Goal: Transaction & Acquisition: Book appointment/travel/reservation

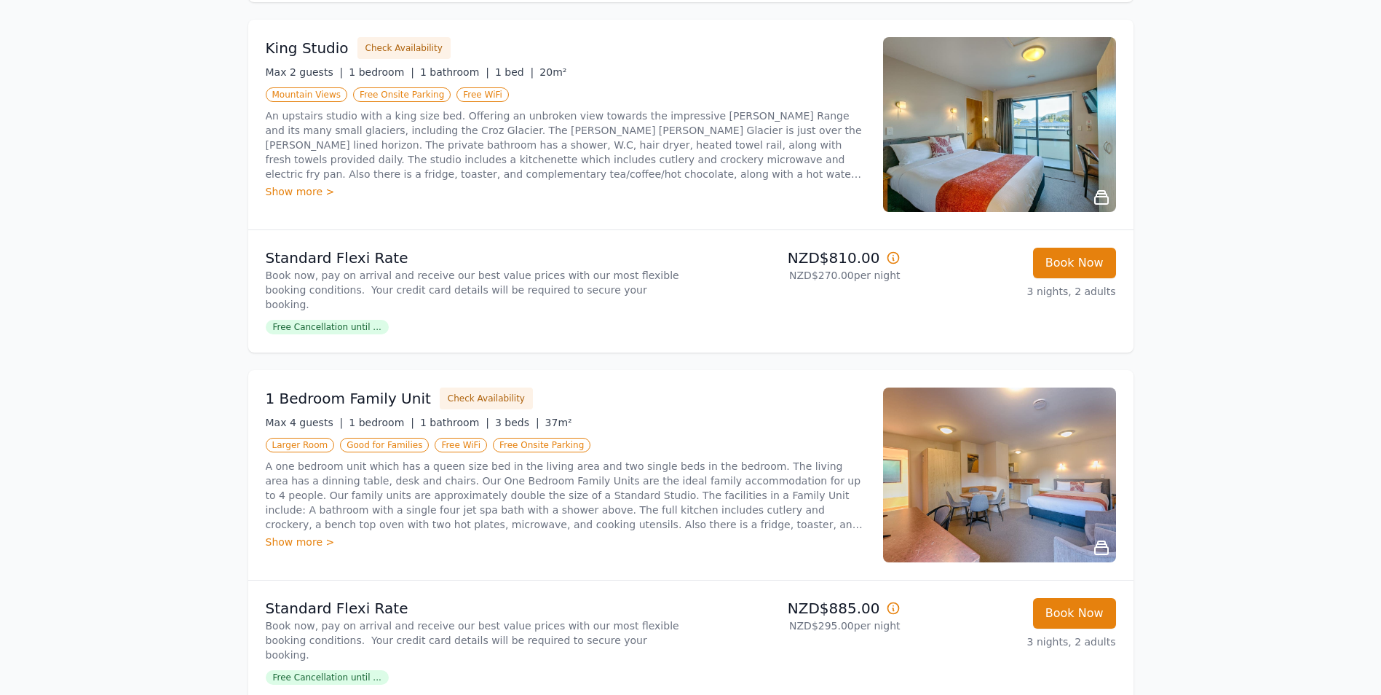
scroll to position [583, 0]
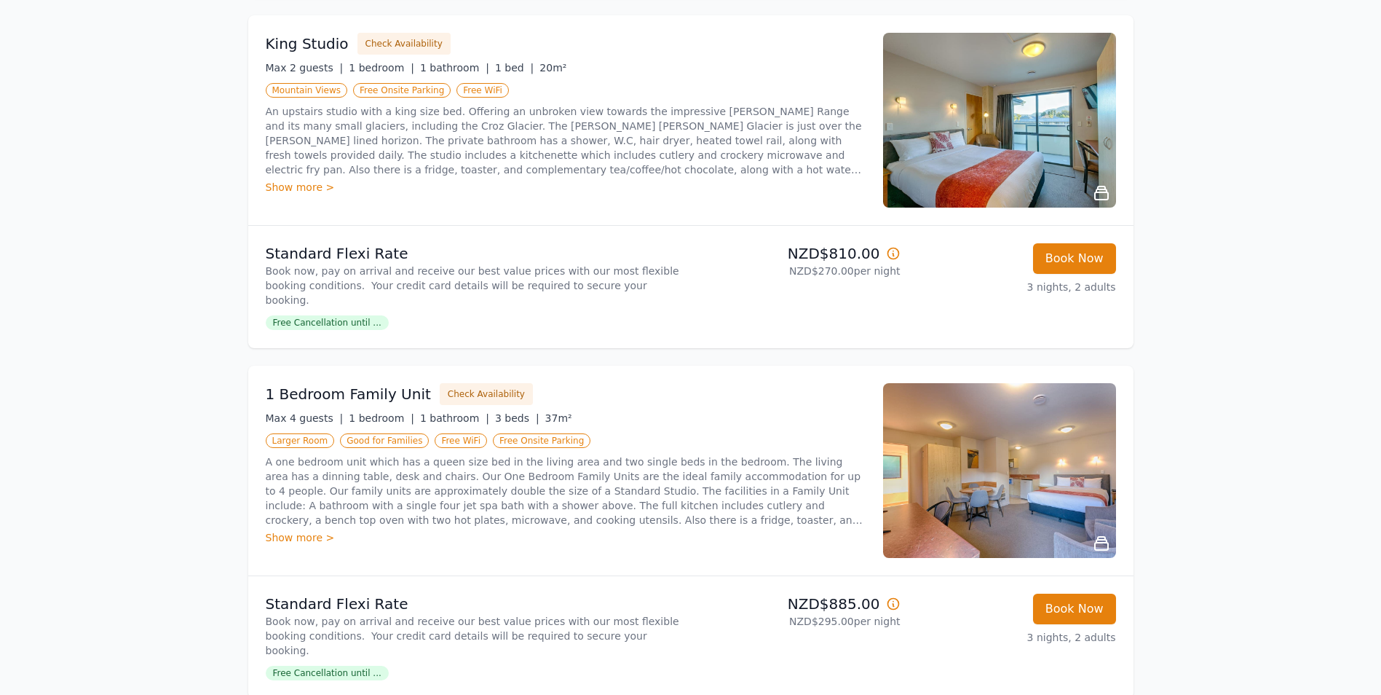
click at [1001, 454] on img at bounding box center [999, 470] width 233 height 175
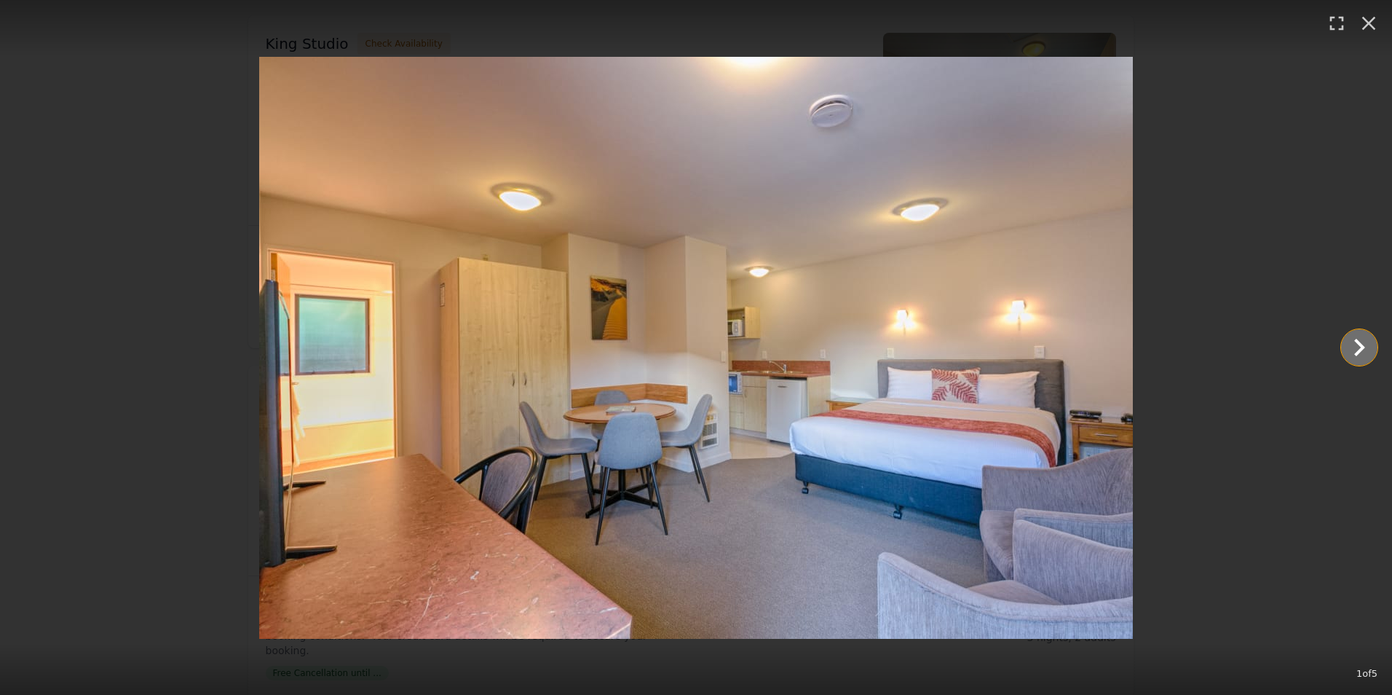
click at [1365, 342] on icon "Show slide 2 of 5" at bounding box center [1359, 347] width 35 height 35
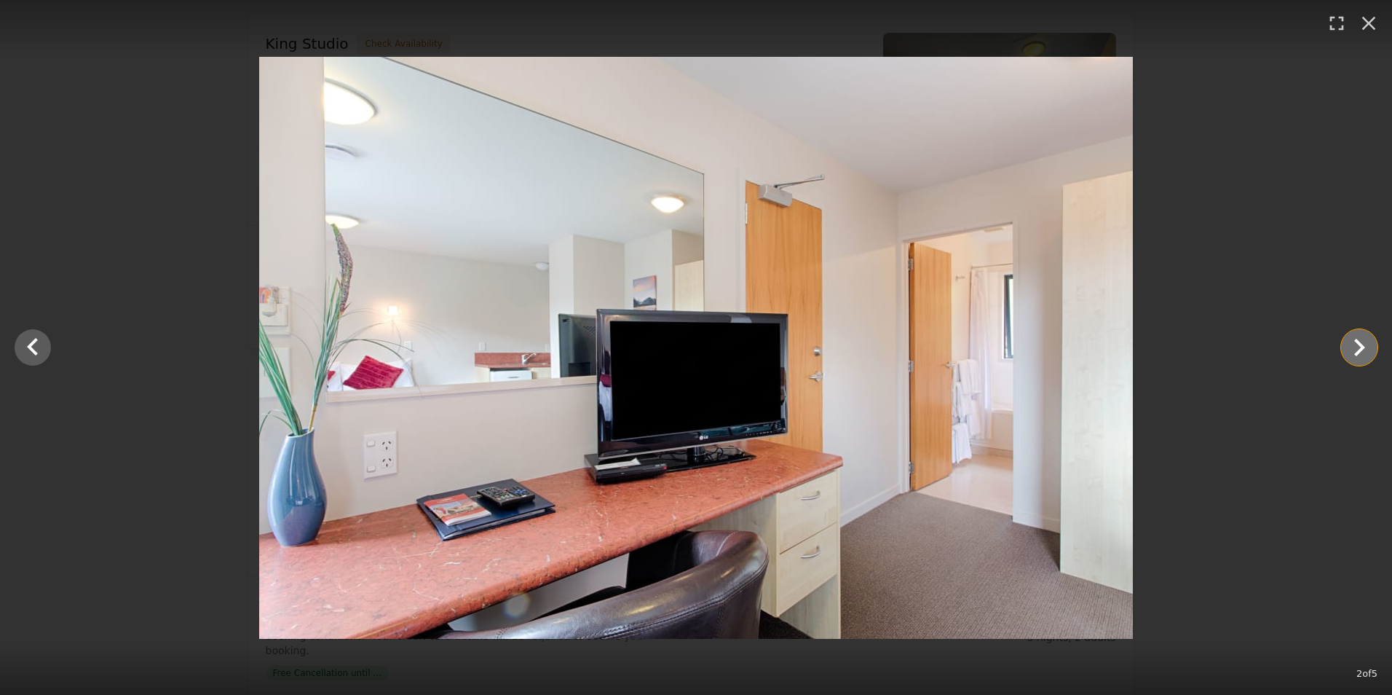
click at [1365, 342] on icon "Show slide 3 of 5" at bounding box center [1359, 347] width 35 height 35
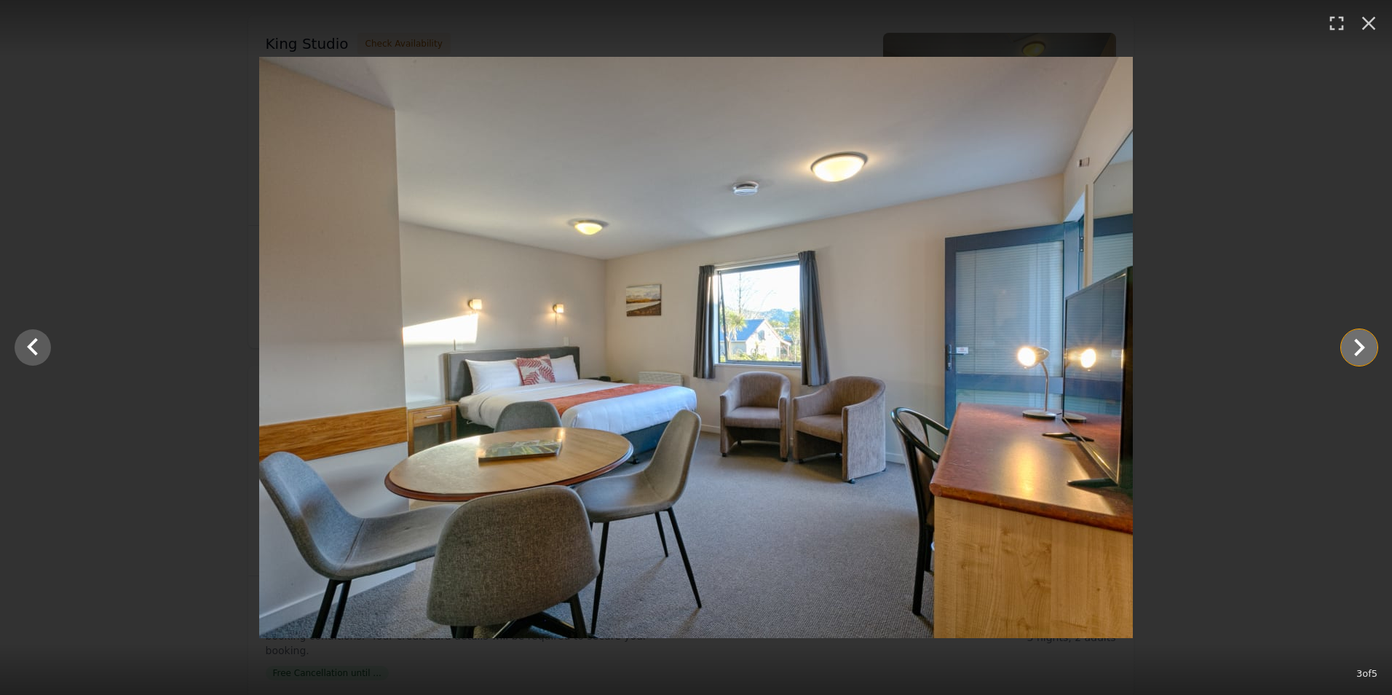
click at [1365, 342] on icon "Show slide 4 of 5" at bounding box center [1359, 347] width 35 height 35
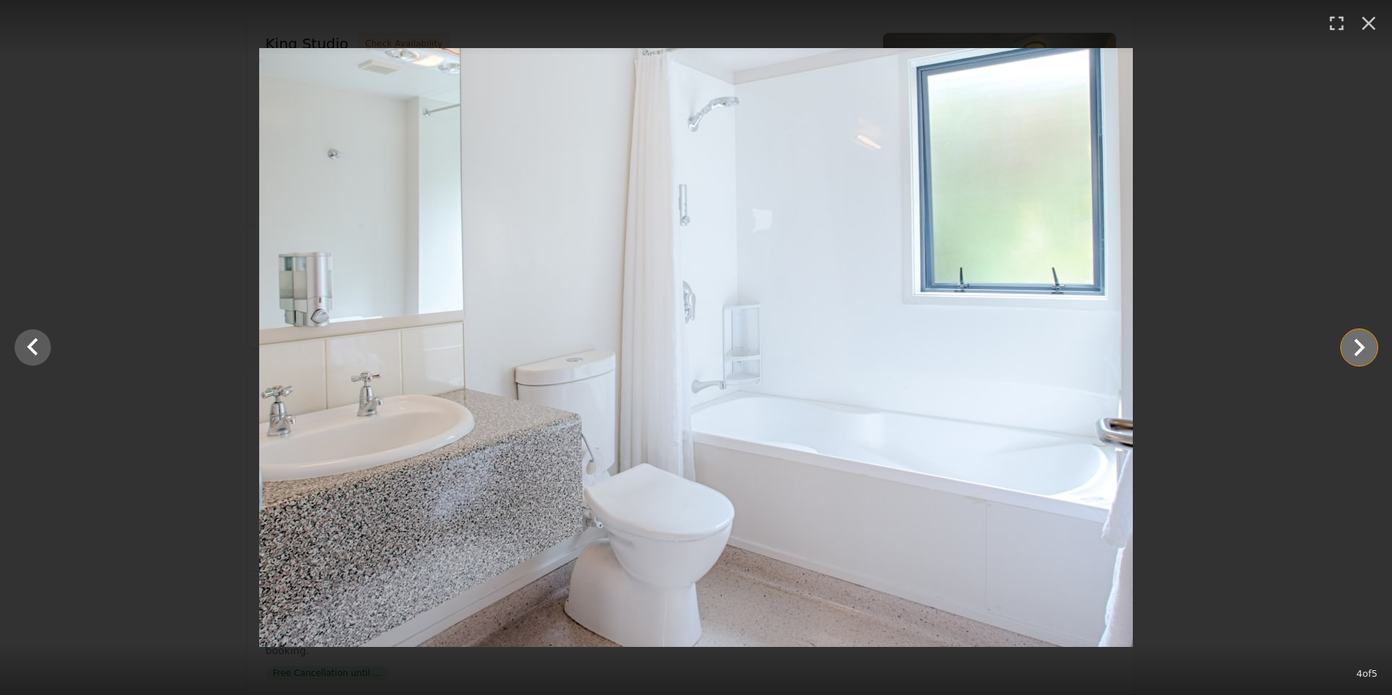
click at [1365, 342] on icon "Show slide 5 of 5" at bounding box center [1359, 347] width 35 height 35
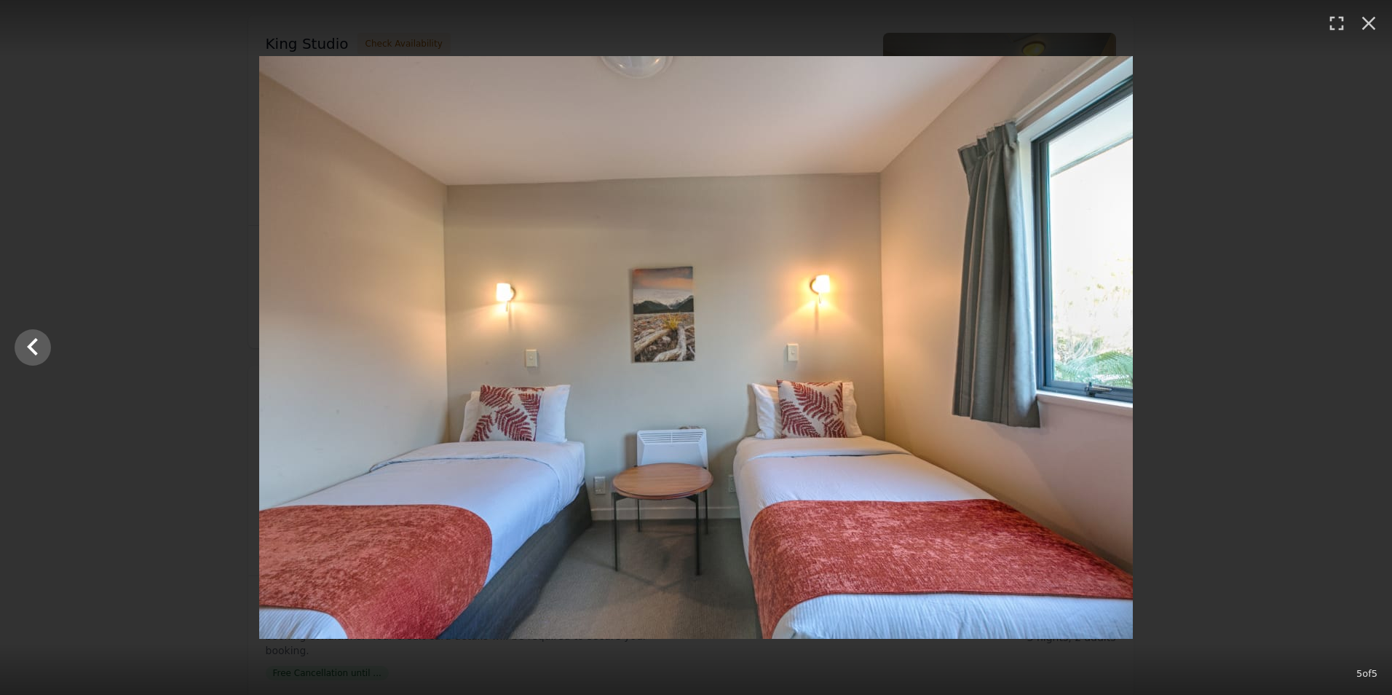
click at [1365, 342] on div at bounding box center [696, 347] width 1392 height 583
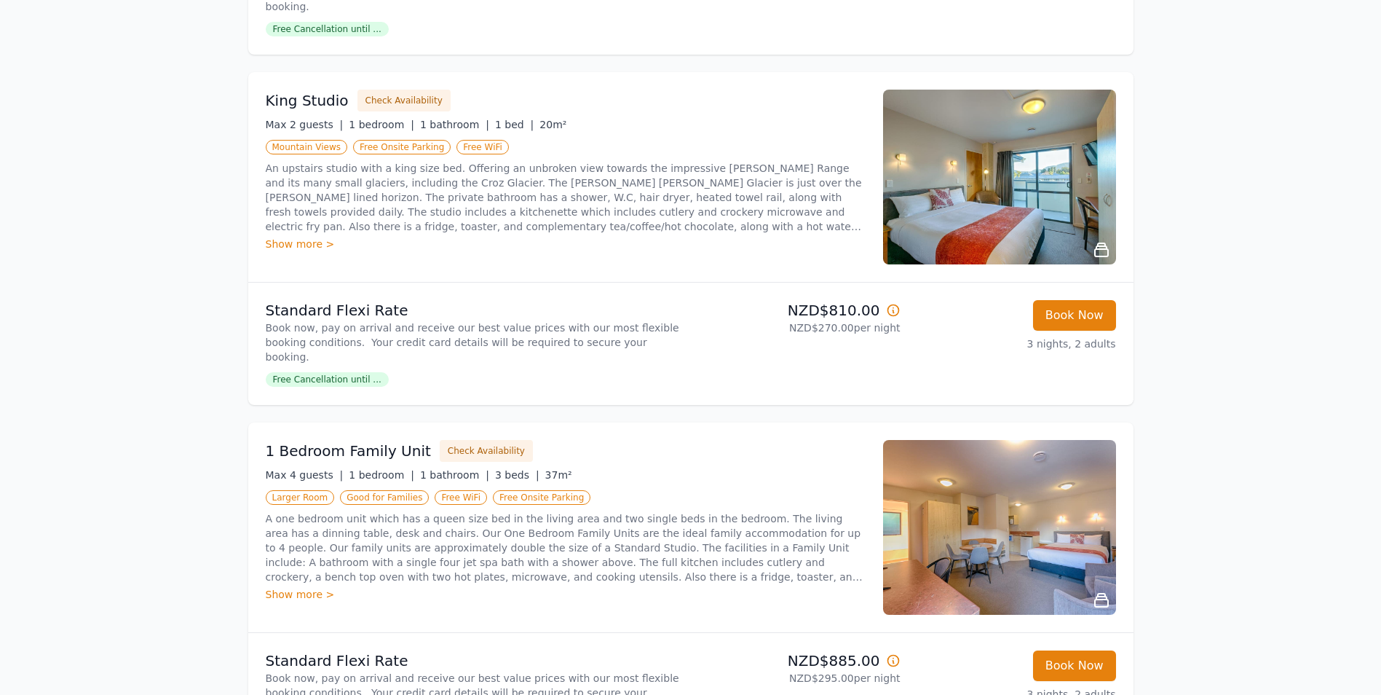
scroll to position [510, 0]
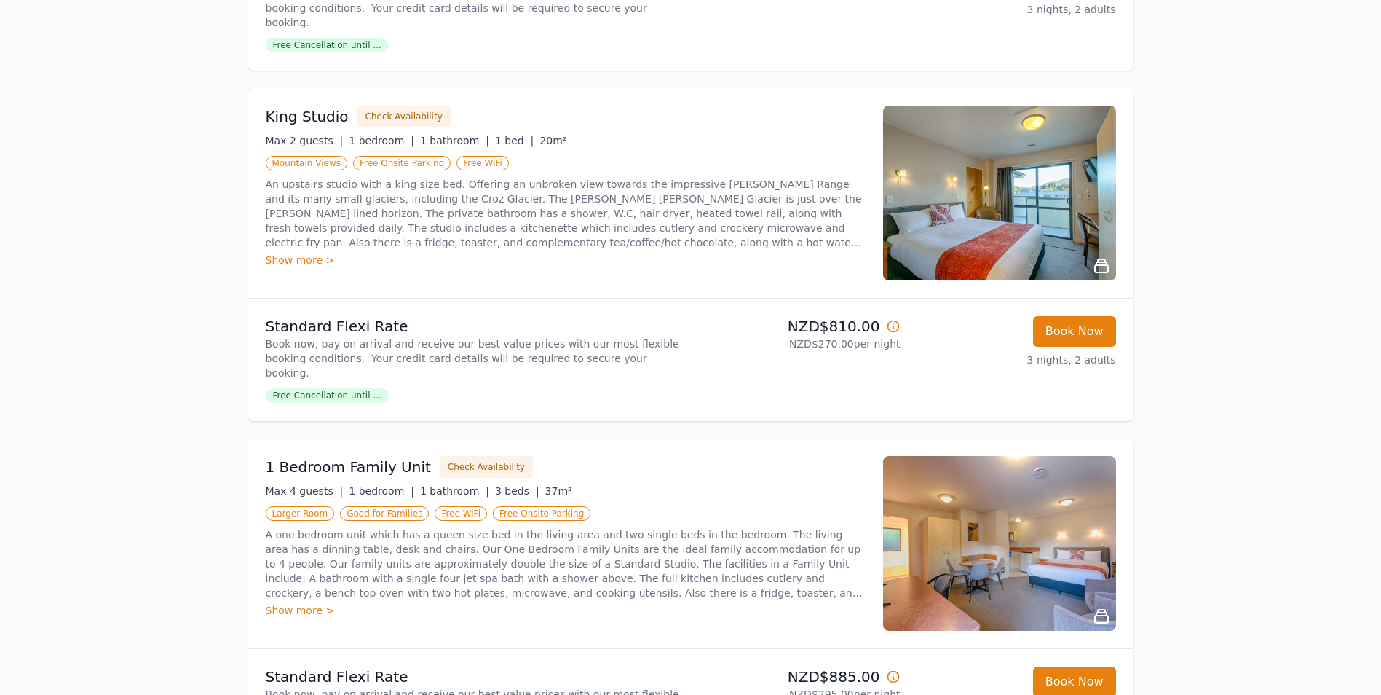
click at [821, 504] on ul "Larger Room Good for Families Free WiFi Free Onsite Parking" at bounding box center [566, 512] width 600 height 17
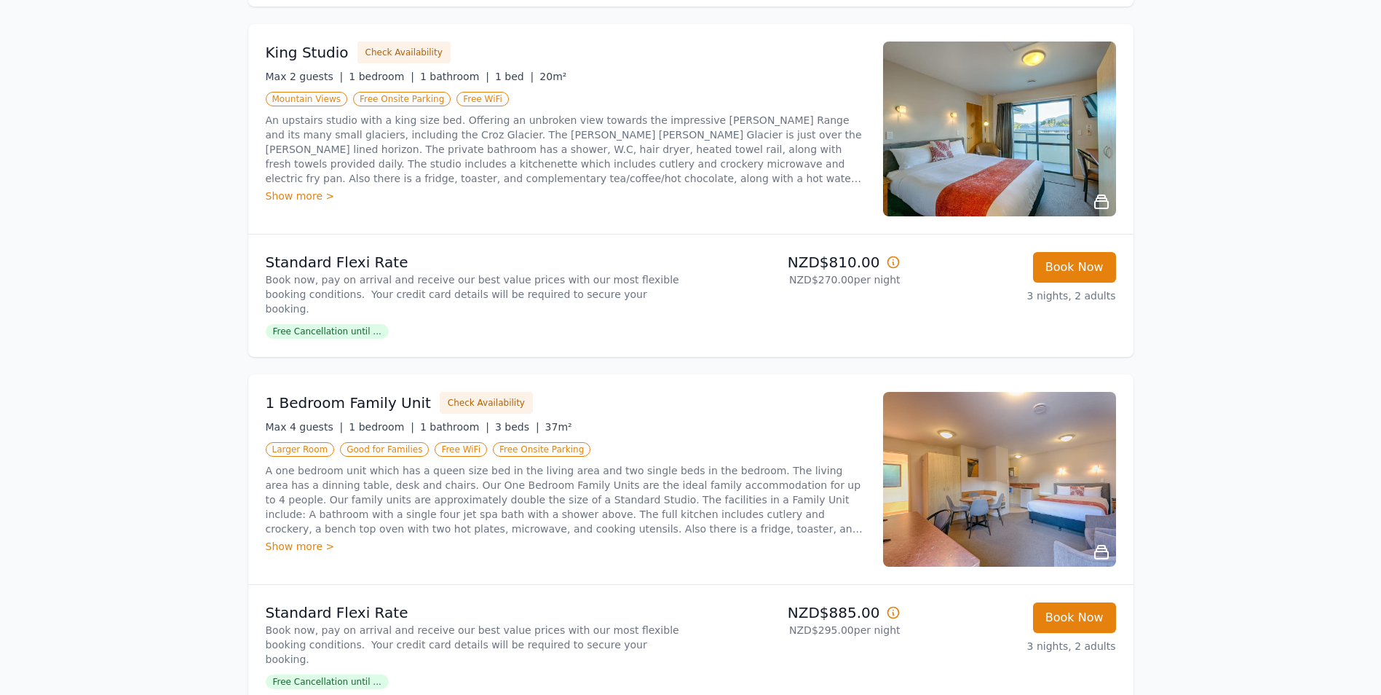
scroll to position [655, 0]
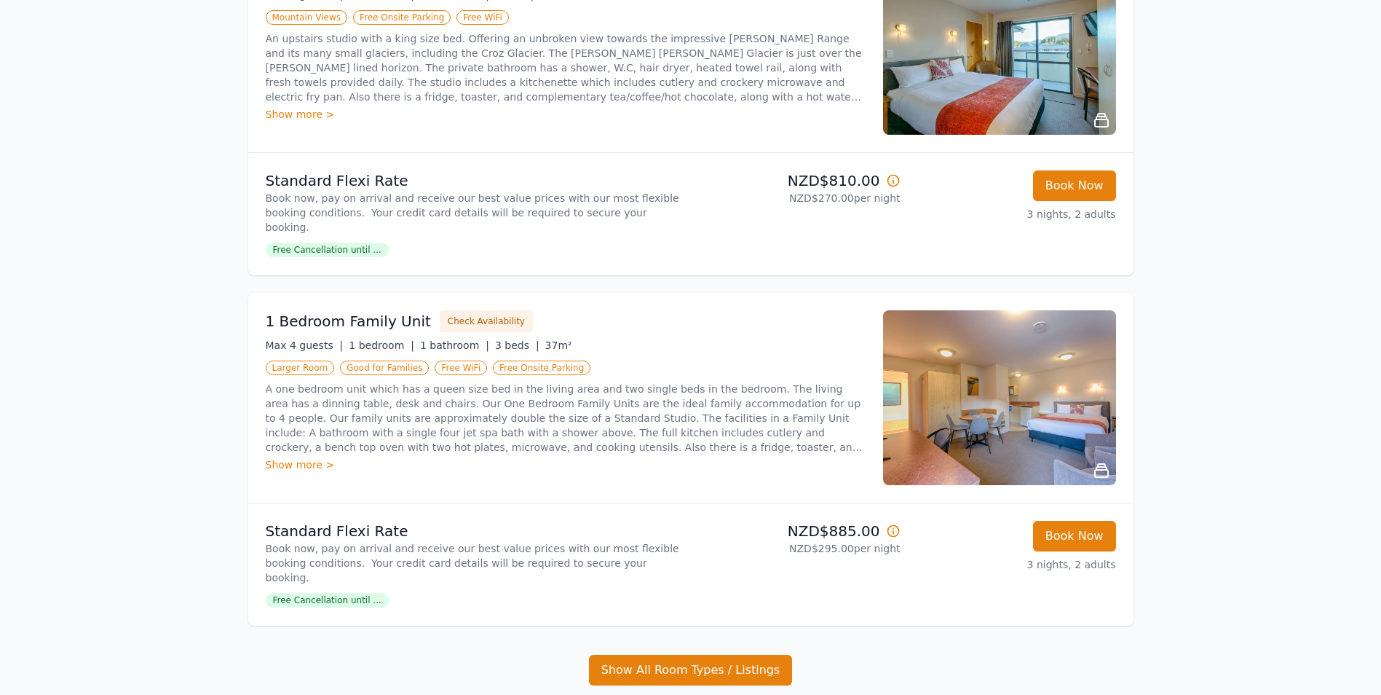
click at [916, 411] on img at bounding box center [999, 397] width 233 height 175
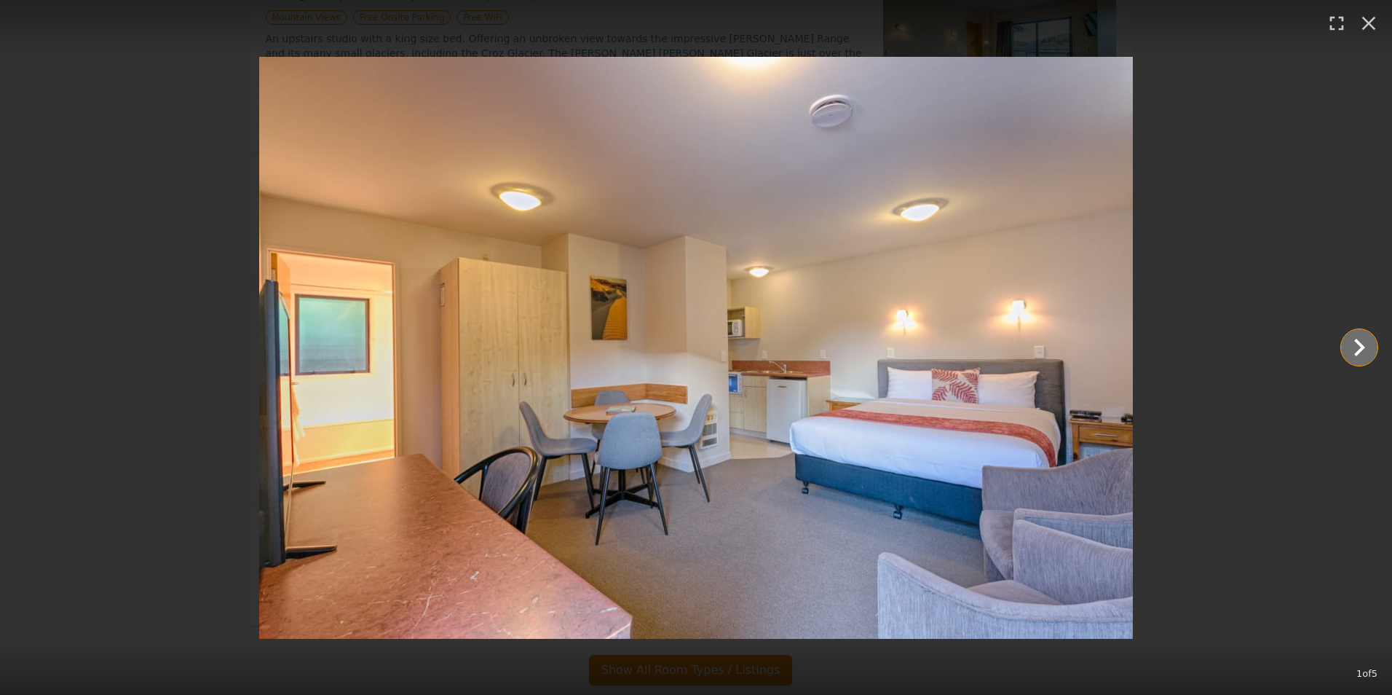
click at [1357, 346] on icon "Show slide 2 of 5" at bounding box center [1359, 347] width 35 height 35
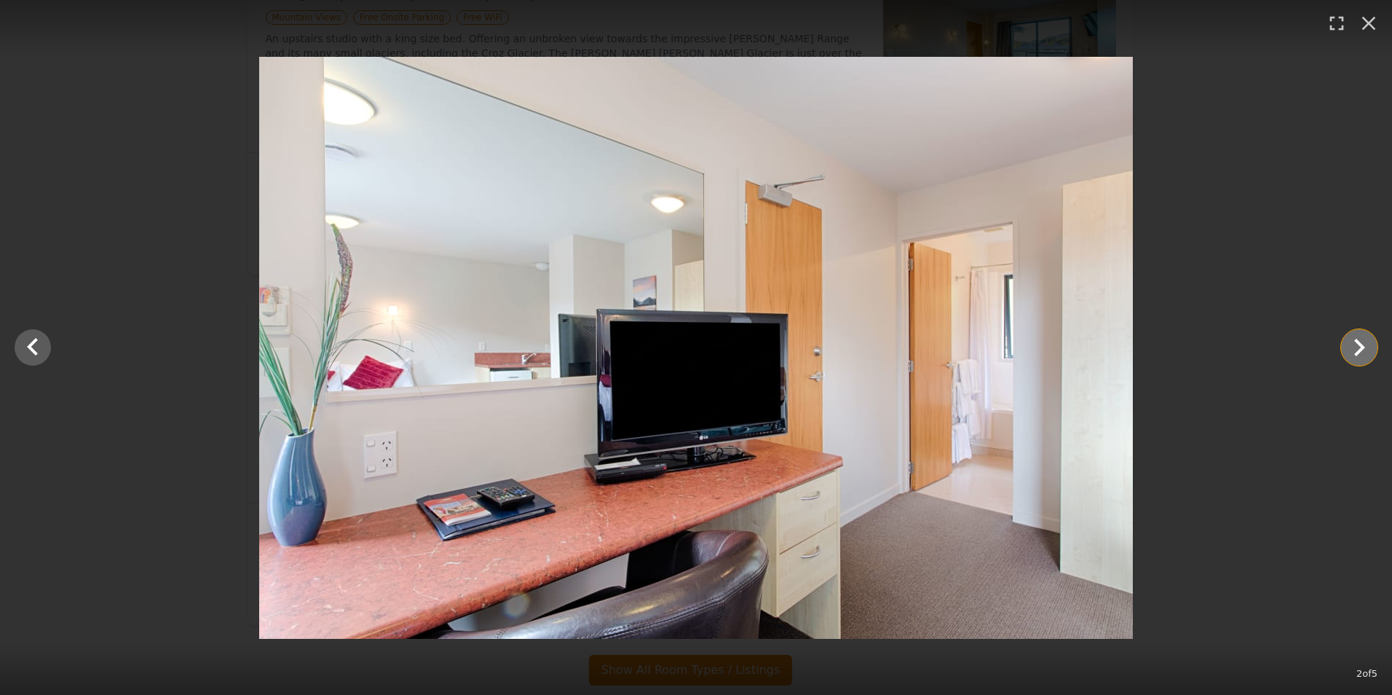
click at [1357, 347] on icon "Show slide 3 of 5" at bounding box center [1359, 347] width 35 height 35
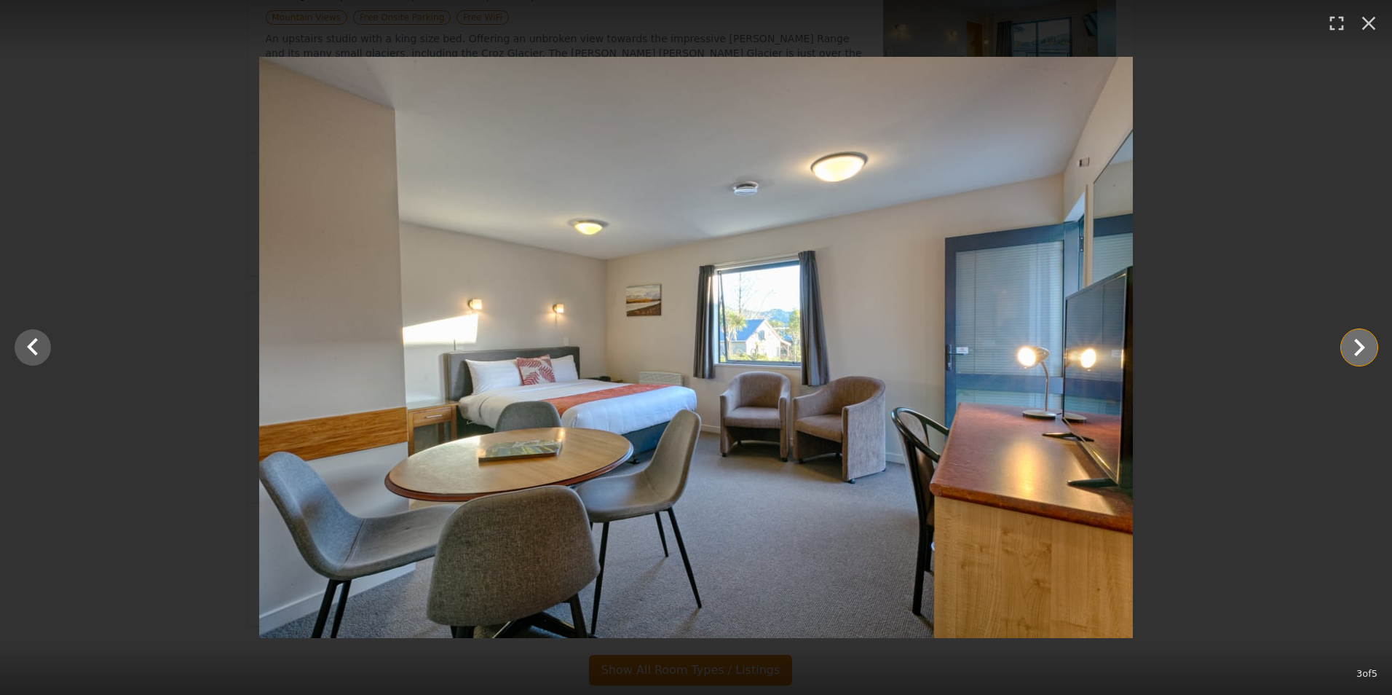
click at [1357, 347] on icon "Show slide 4 of 5" at bounding box center [1359, 347] width 35 height 35
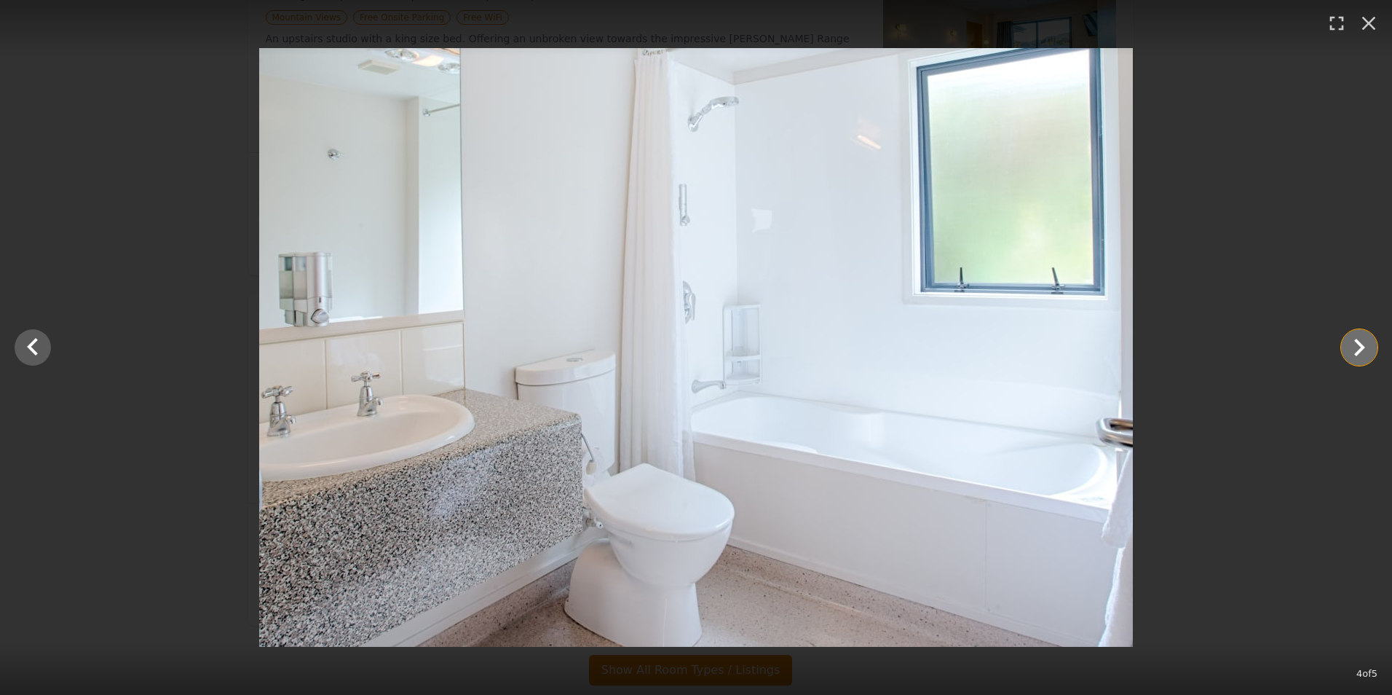
click at [1357, 347] on icon "Show slide 5 of 5" at bounding box center [1359, 347] width 35 height 35
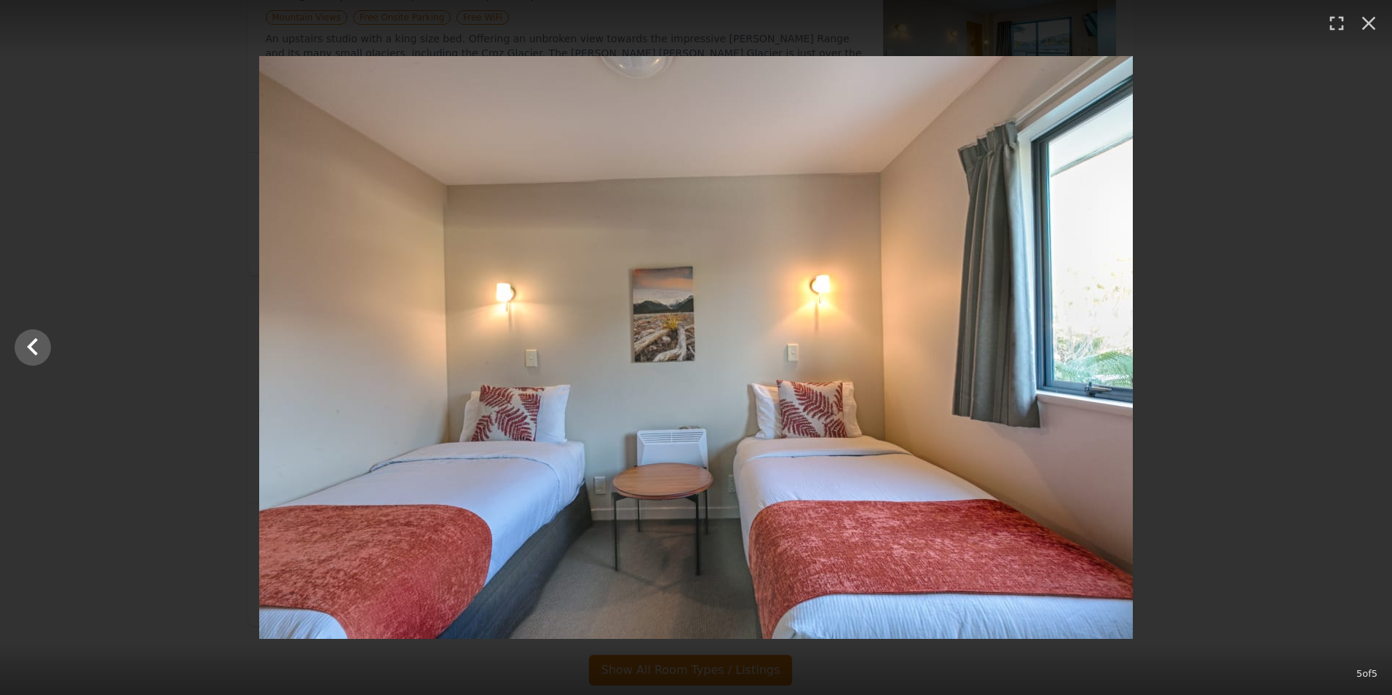
click at [1357, 347] on div at bounding box center [696, 347] width 1392 height 583
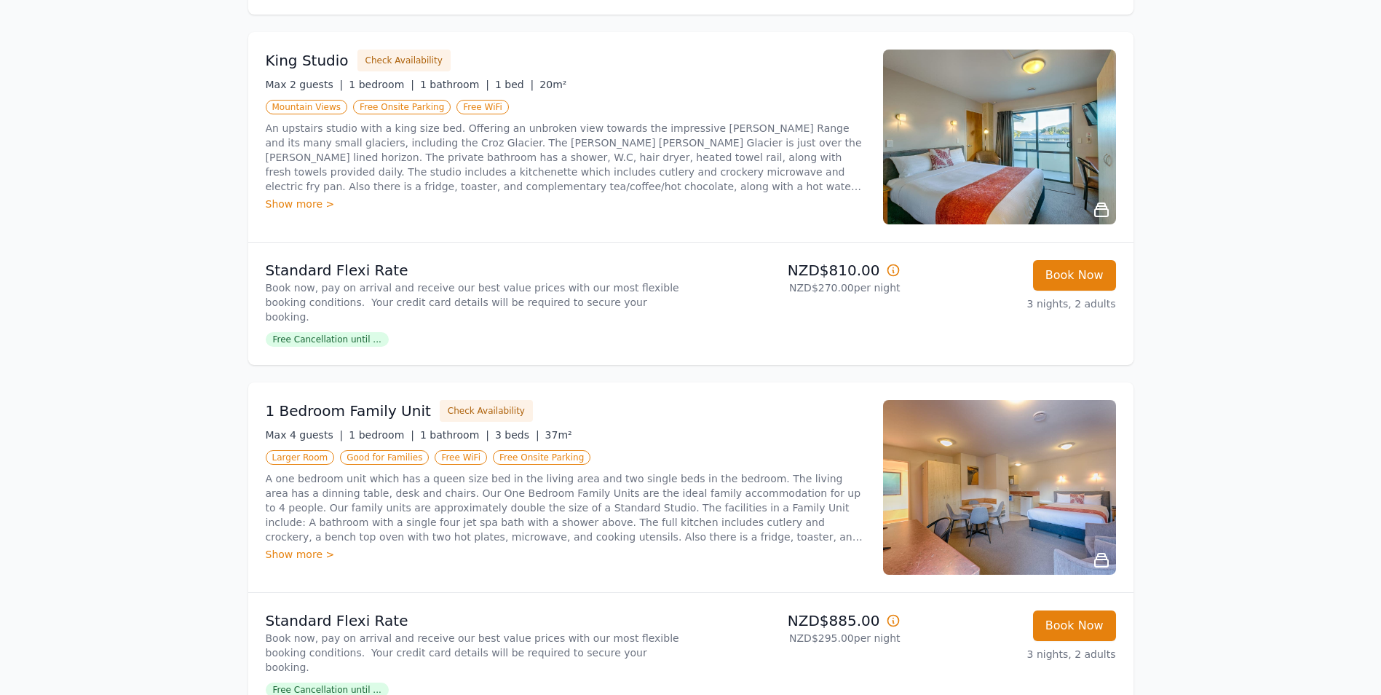
scroll to position [364, 0]
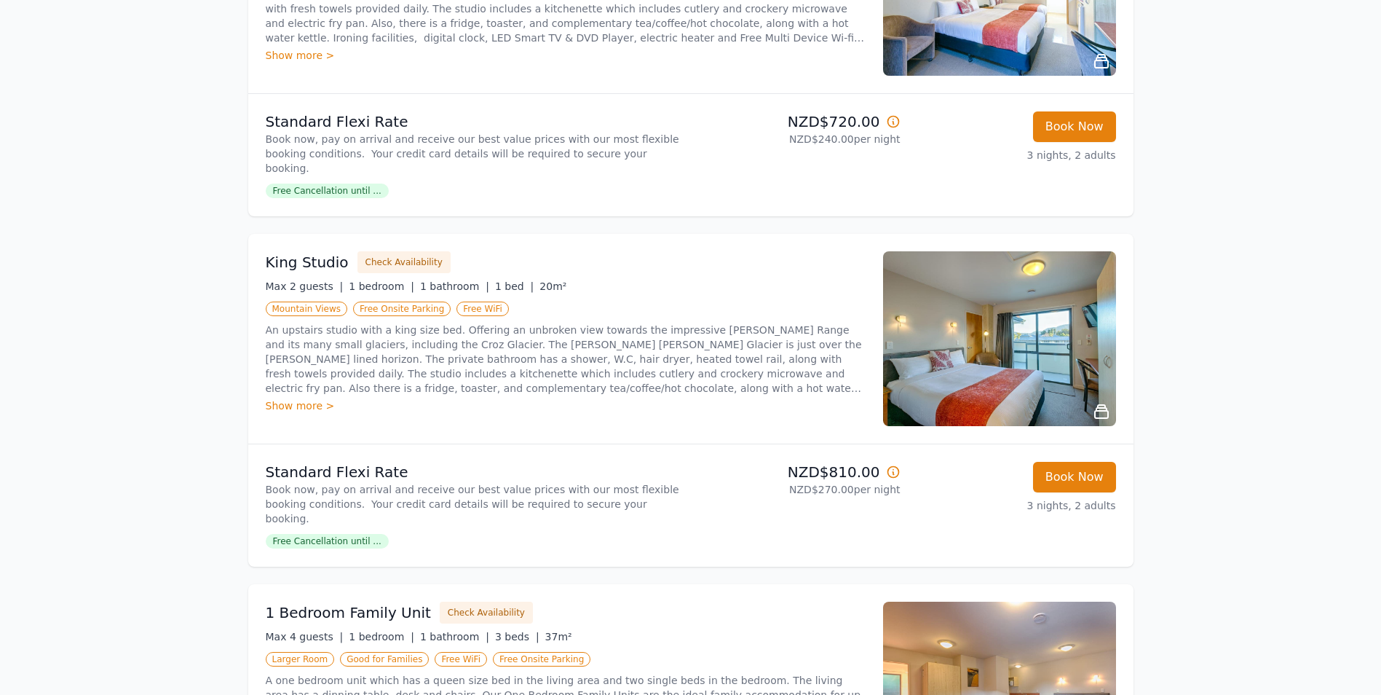
click at [995, 359] on img at bounding box center [999, 338] width 233 height 175
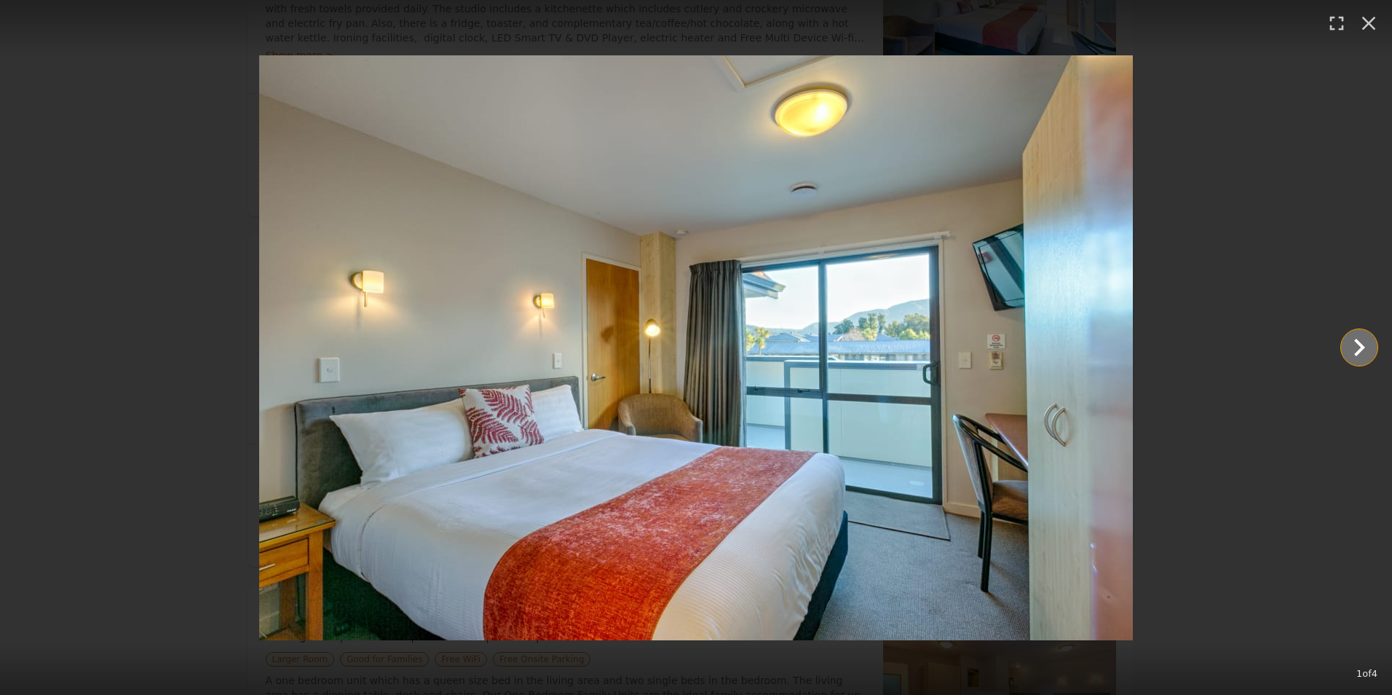
click at [1357, 346] on icon "Show slide 2 of 4" at bounding box center [1359, 347] width 35 height 35
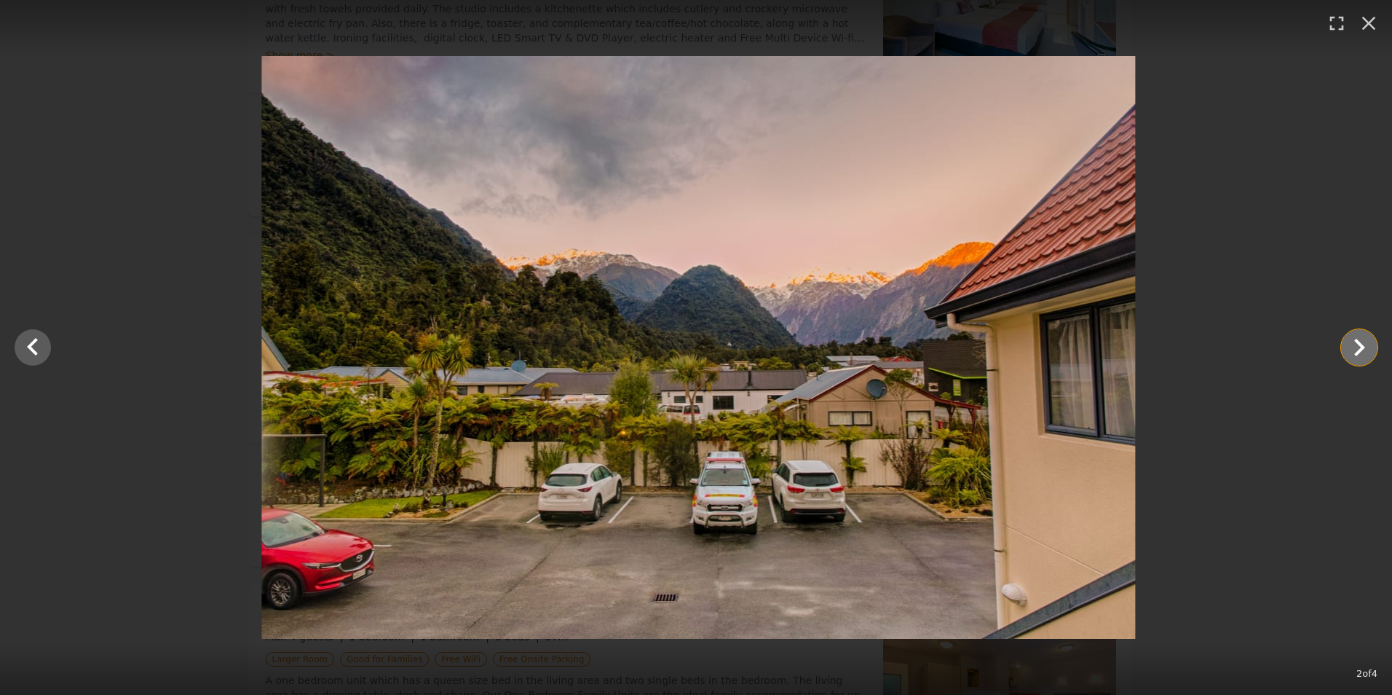
click at [1357, 346] on icon "Show slide 3 of 4" at bounding box center [1359, 347] width 35 height 35
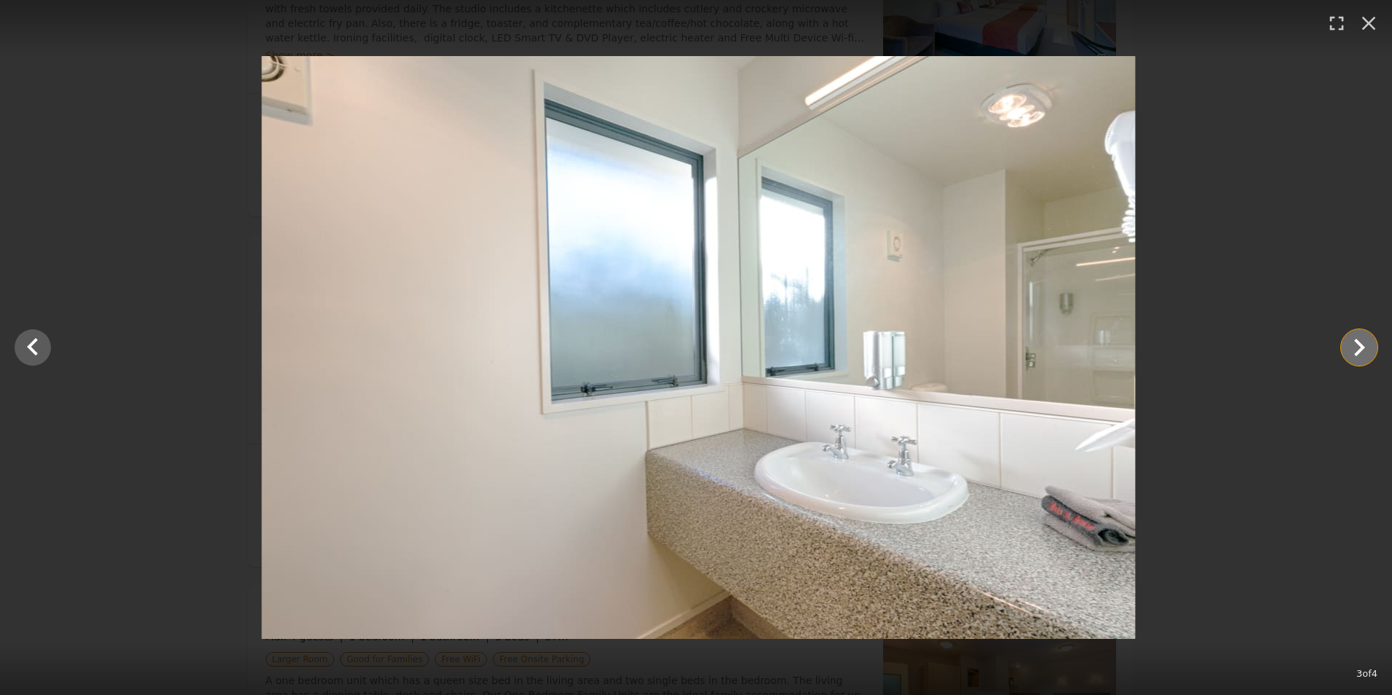
click at [1357, 346] on icon "Show slide 4 of 4" at bounding box center [1359, 347] width 35 height 35
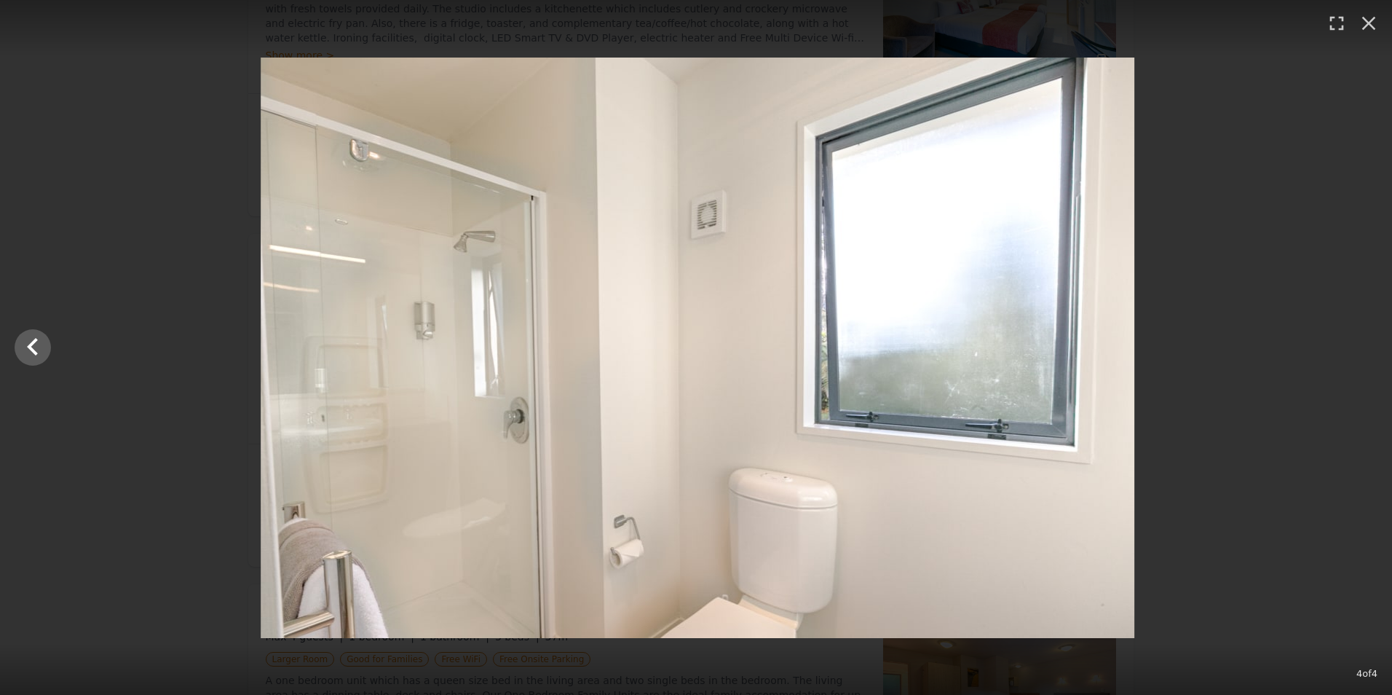
click at [1357, 346] on div at bounding box center [697, 348] width 1392 height 580
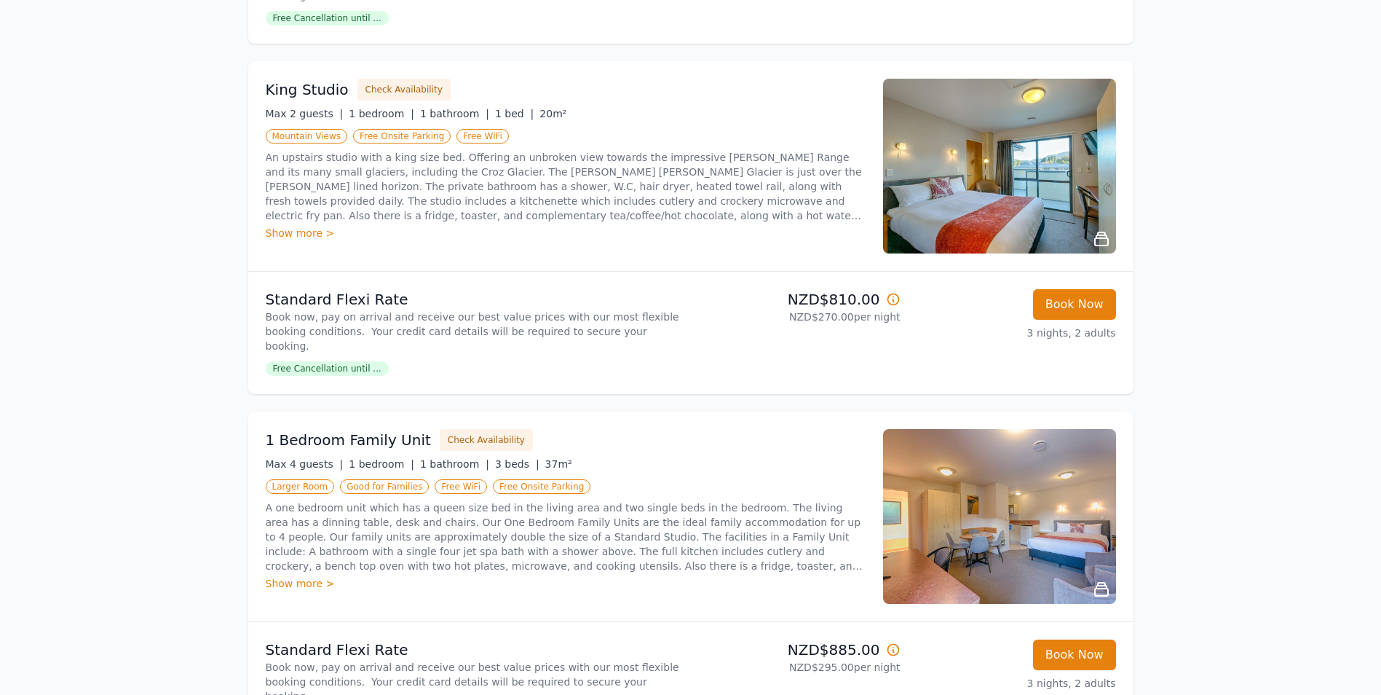
scroll to position [583, 0]
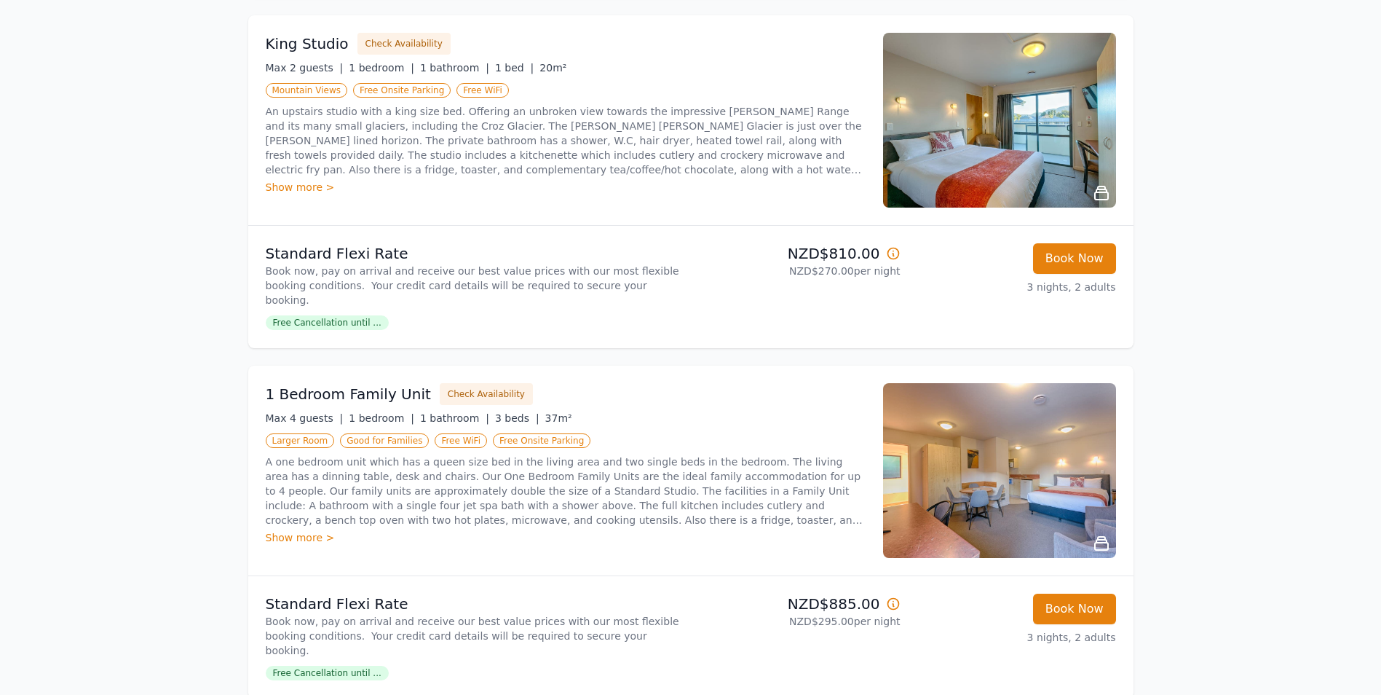
click at [980, 428] on img at bounding box center [999, 470] width 233 height 175
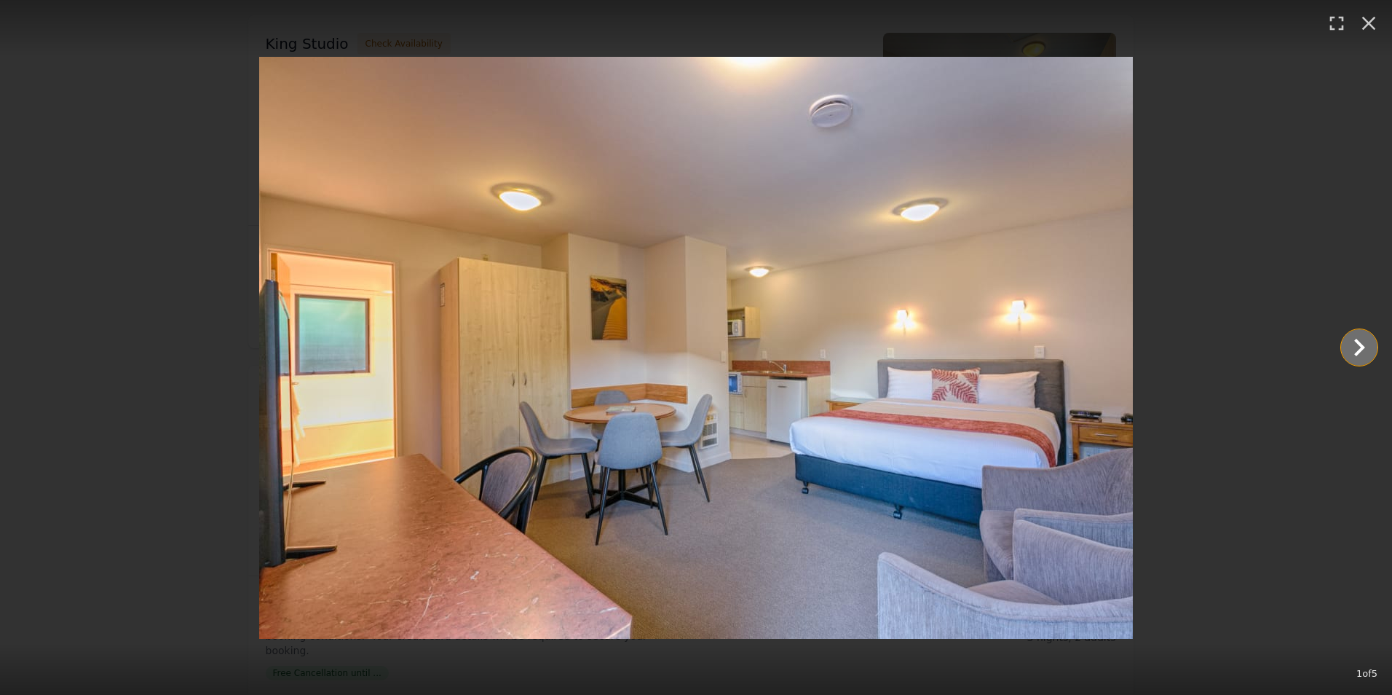
click at [1350, 351] on icon "Show slide 2 of 5" at bounding box center [1359, 347] width 35 height 35
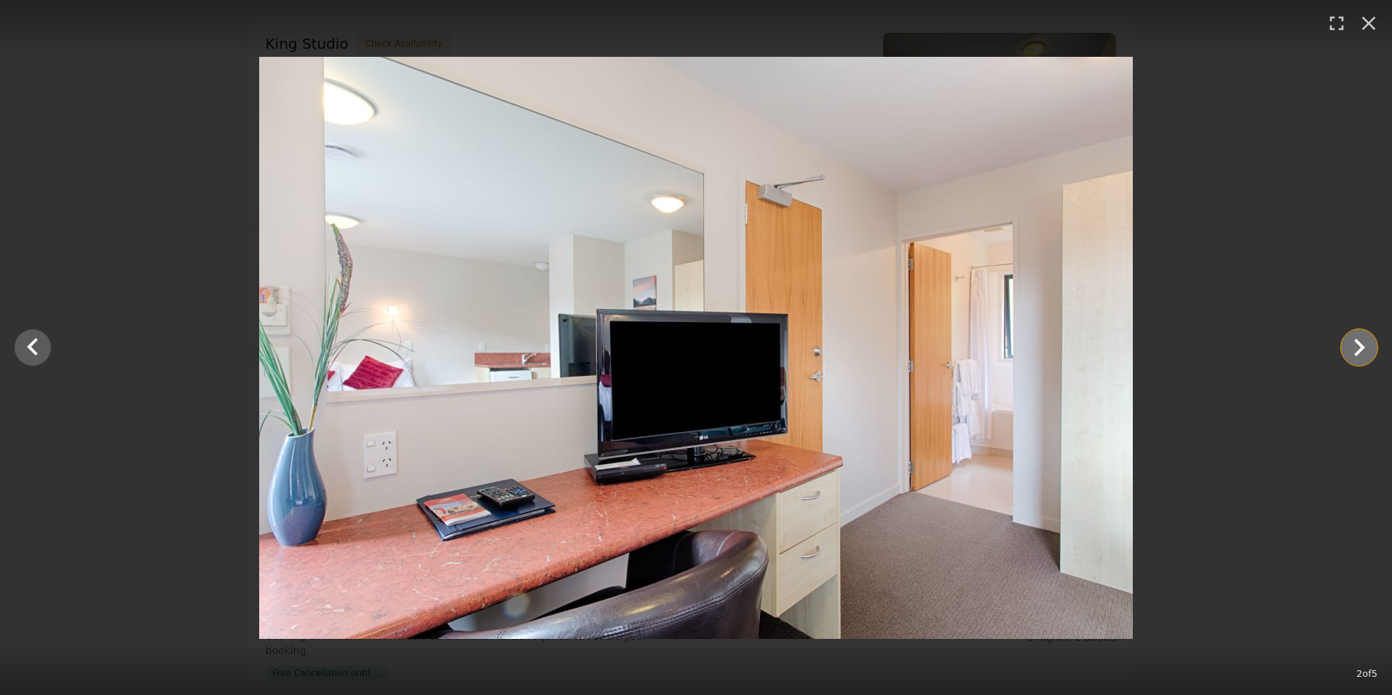
click at [1350, 351] on icon "Show slide 3 of 5" at bounding box center [1359, 347] width 35 height 35
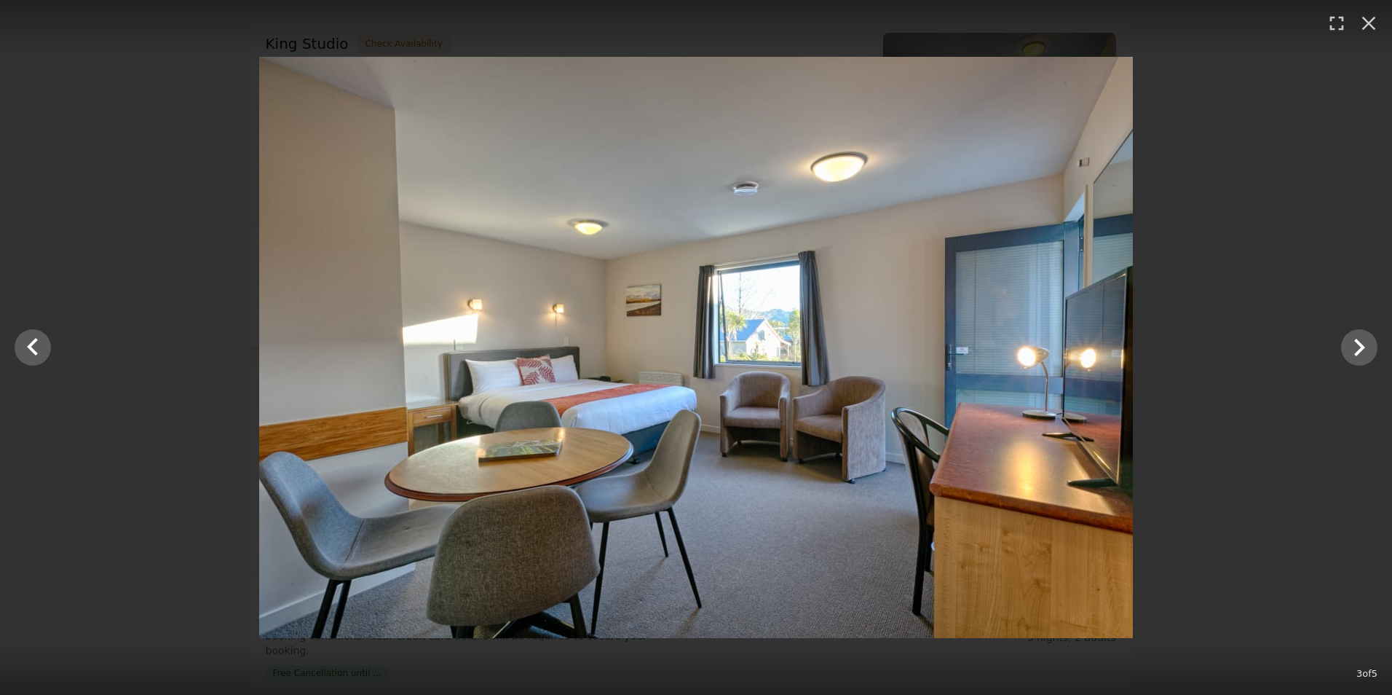
click at [781, 339] on img at bounding box center [696, 347] width 874 height 581
click at [1354, 348] on icon "Show slide 4 of 5" at bounding box center [1359, 347] width 35 height 35
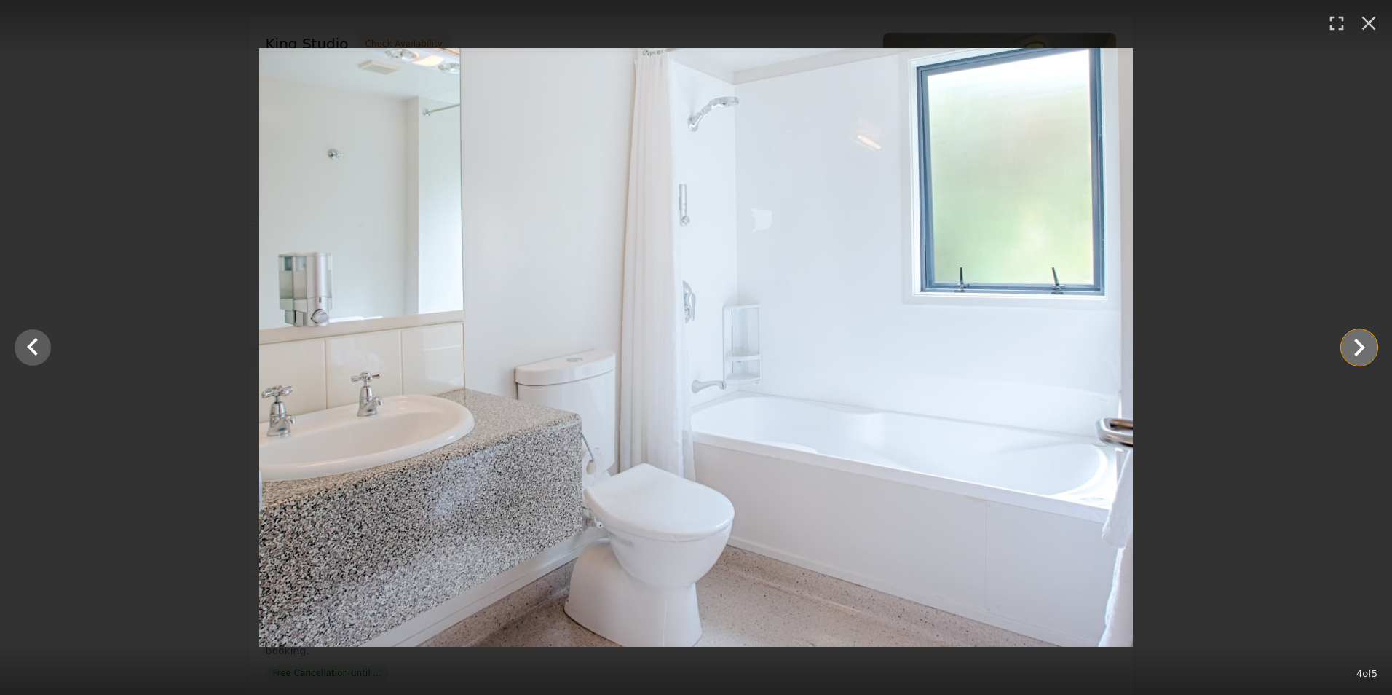
click at [1354, 348] on icon "Show slide 5 of 5" at bounding box center [1359, 347] width 35 height 35
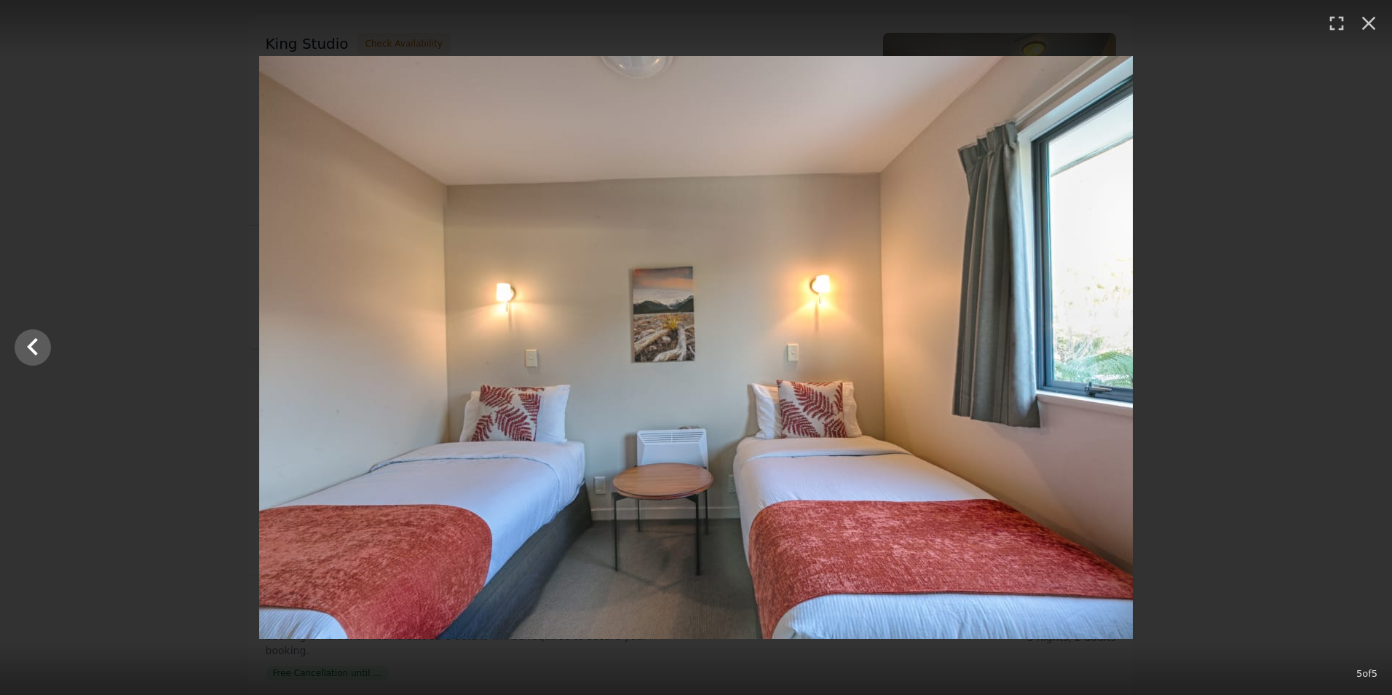
click at [1354, 348] on div at bounding box center [696, 347] width 1392 height 583
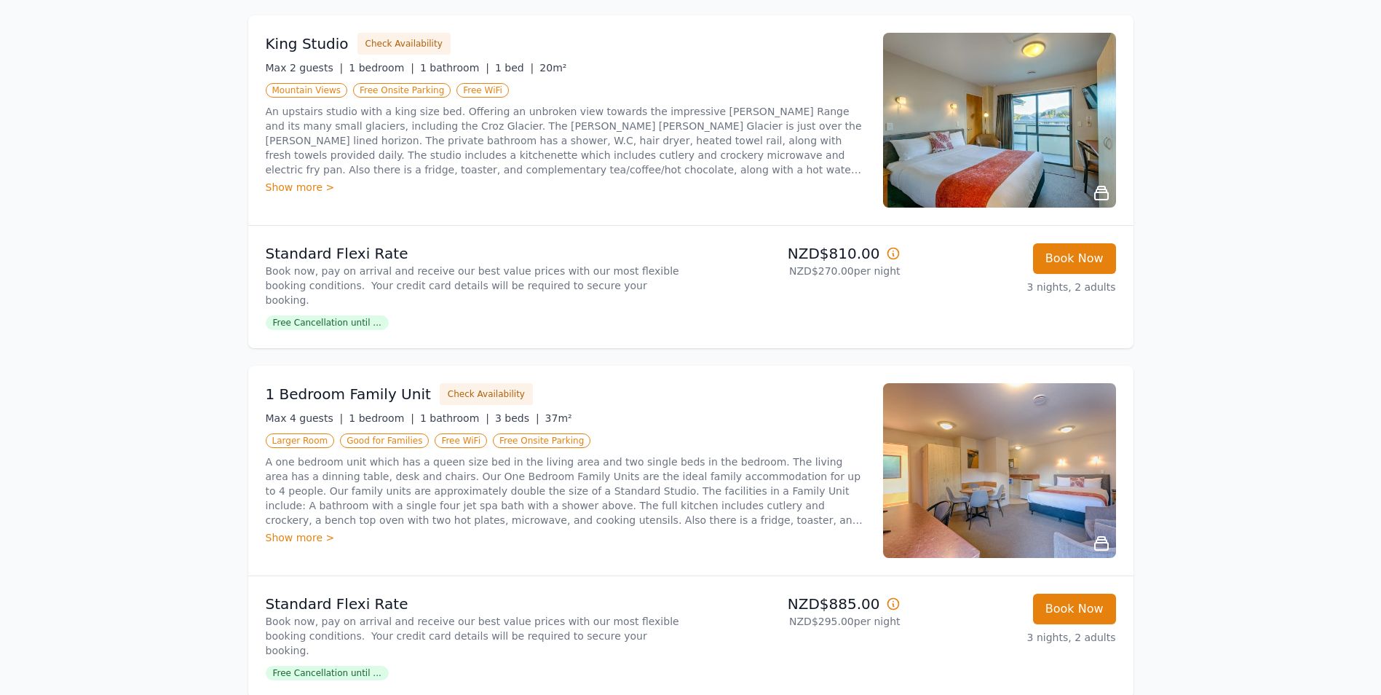
click at [950, 483] on img at bounding box center [999, 470] width 233 height 175
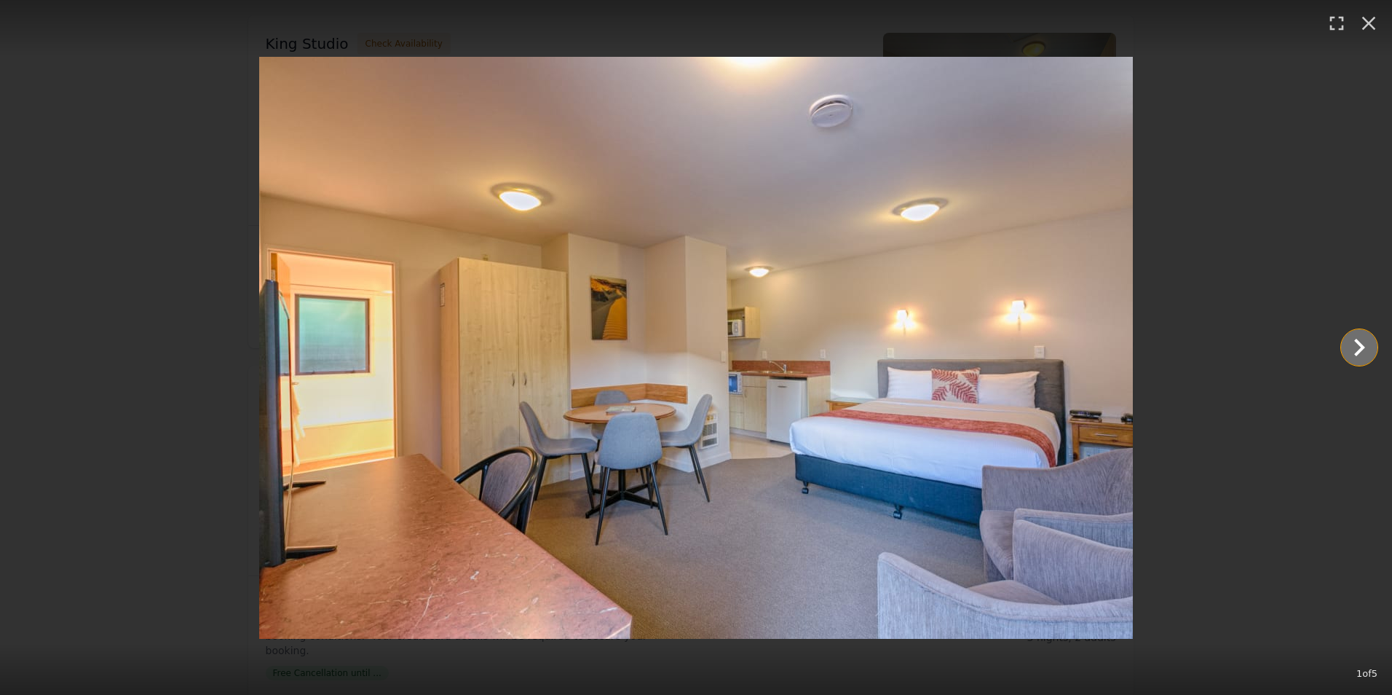
click at [1361, 342] on icon "Show slide 2 of 5" at bounding box center [1359, 347] width 35 height 35
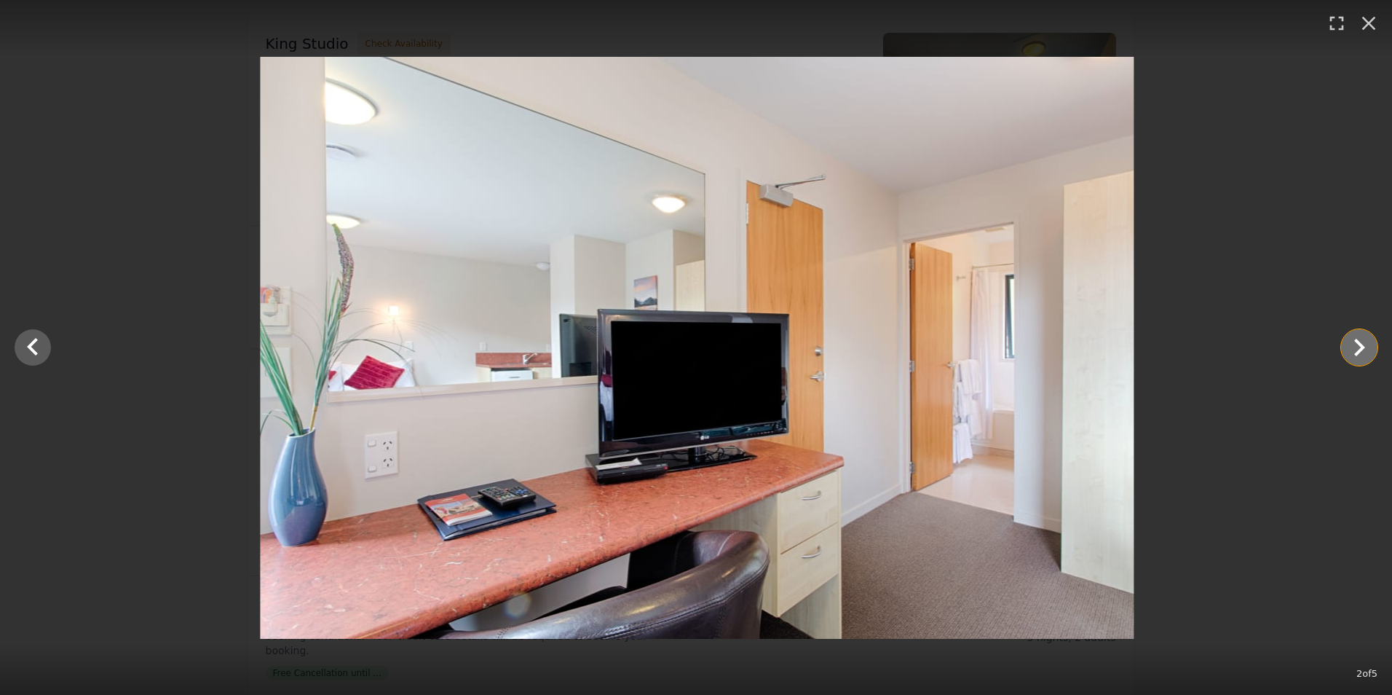
click at [1361, 342] on icon "Show slide 3 of 5" at bounding box center [1359, 347] width 35 height 35
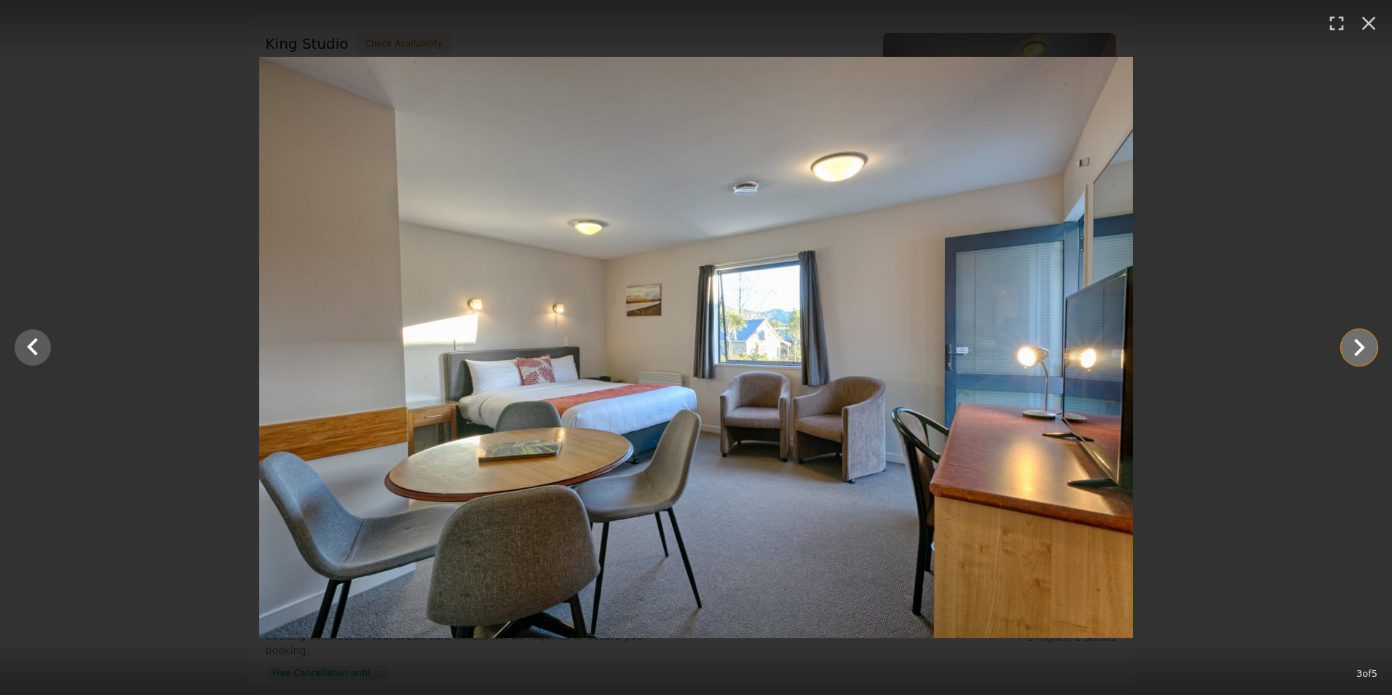
click at [1361, 342] on icon "Show slide 4 of 5" at bounding box center [1359, 347] width 35 height 35
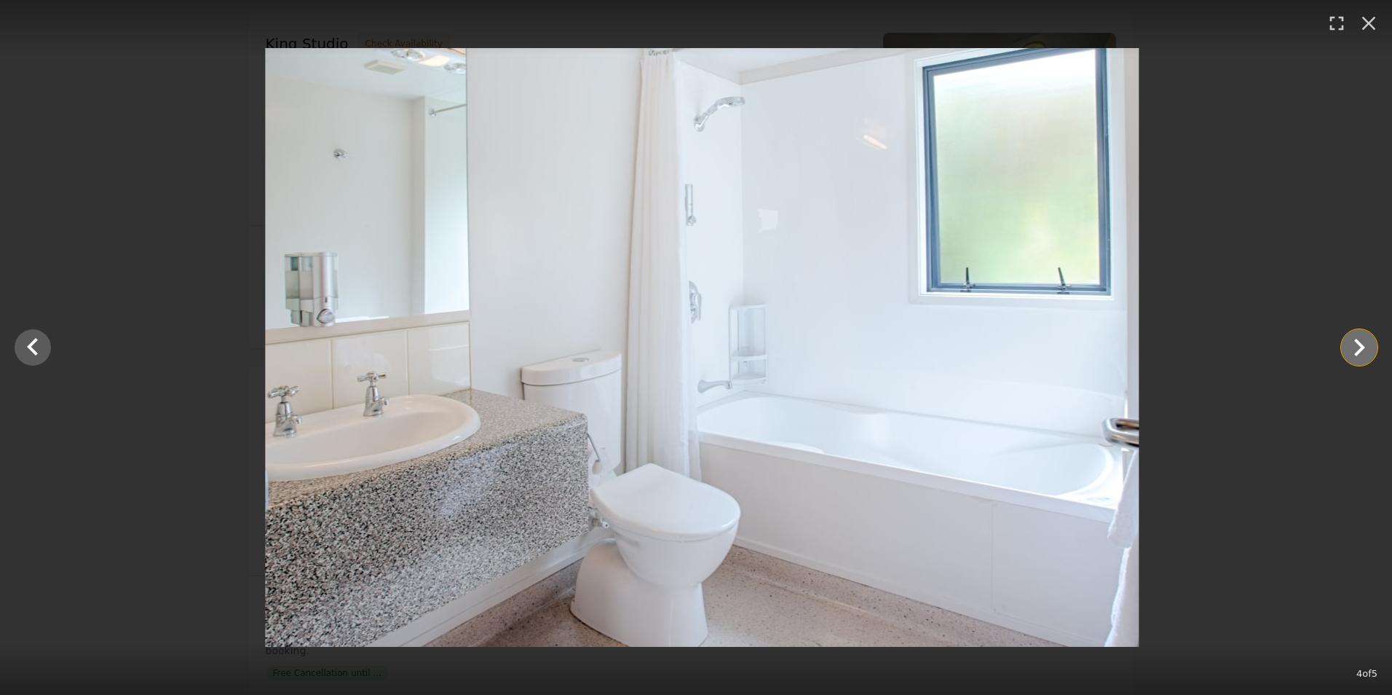
click at [1361, 342] on icon "Show slide 5 of 5" at bounding box center [1359, 347] width 35 height 35
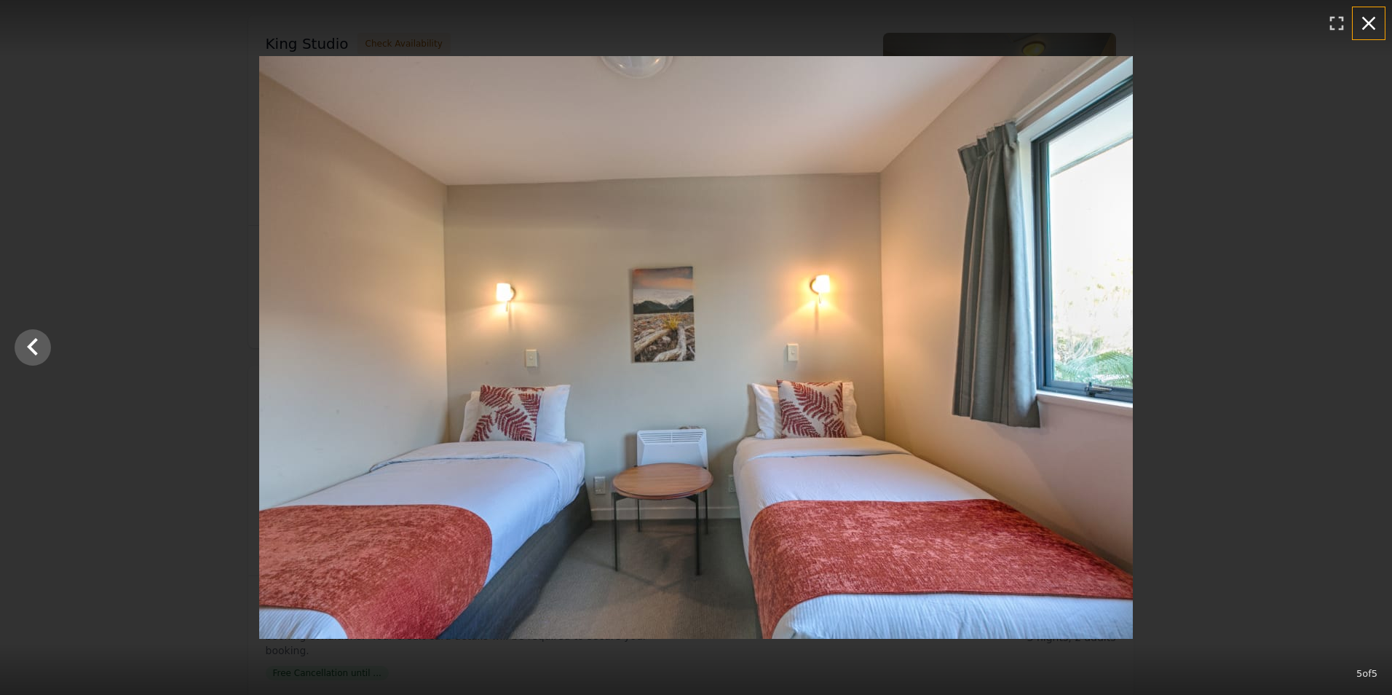
click at [1369, 24] on icon "button" at bounding box center [1369, 24] width 14 height 14
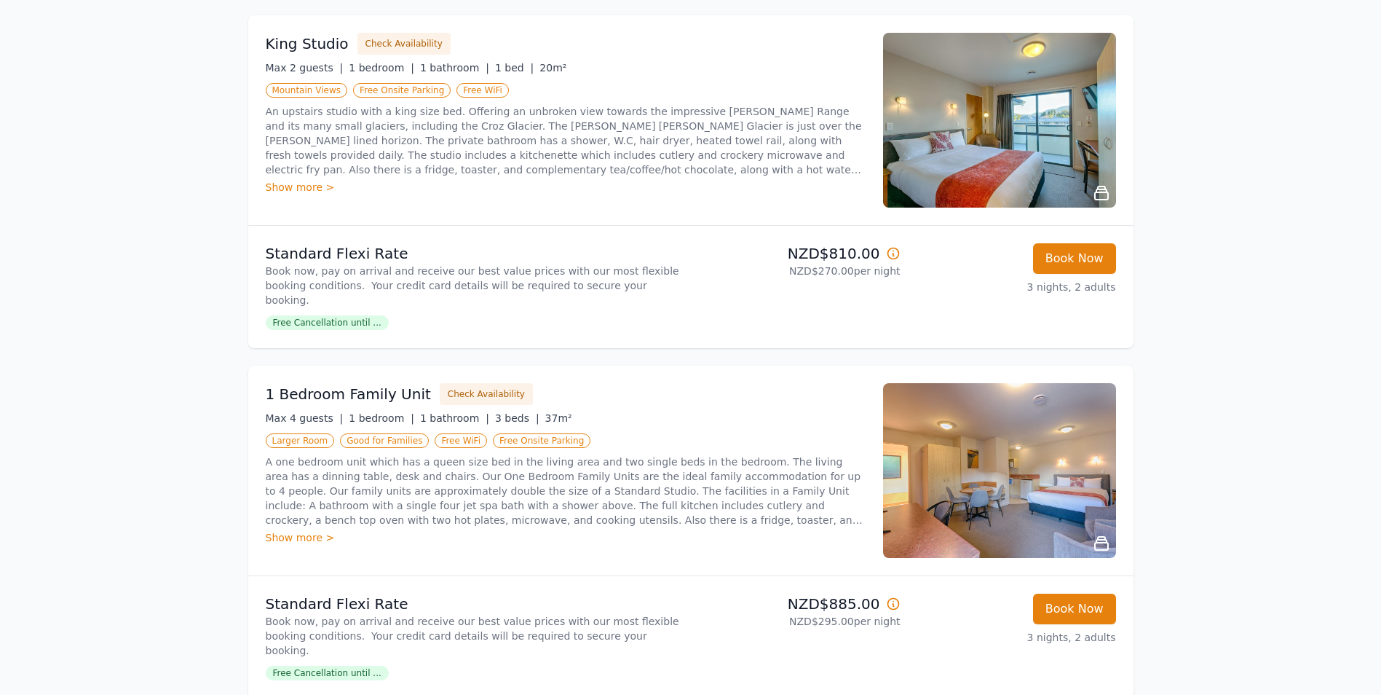
click at [321, 666] on span "Free Cancellation until ..." at bounding box center [327, 673] width 123 height 15
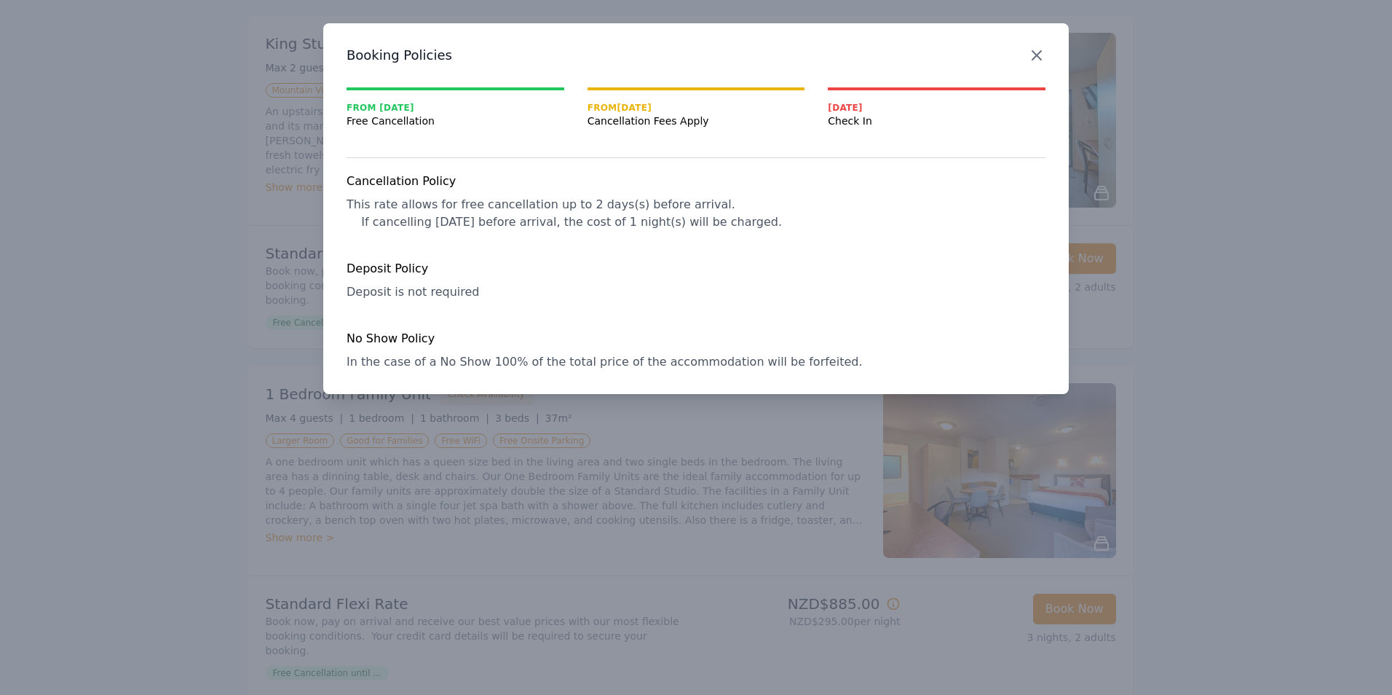
click at [1037, 53] on icon "button" at bounding box center [1036, 55] width 17 height 17
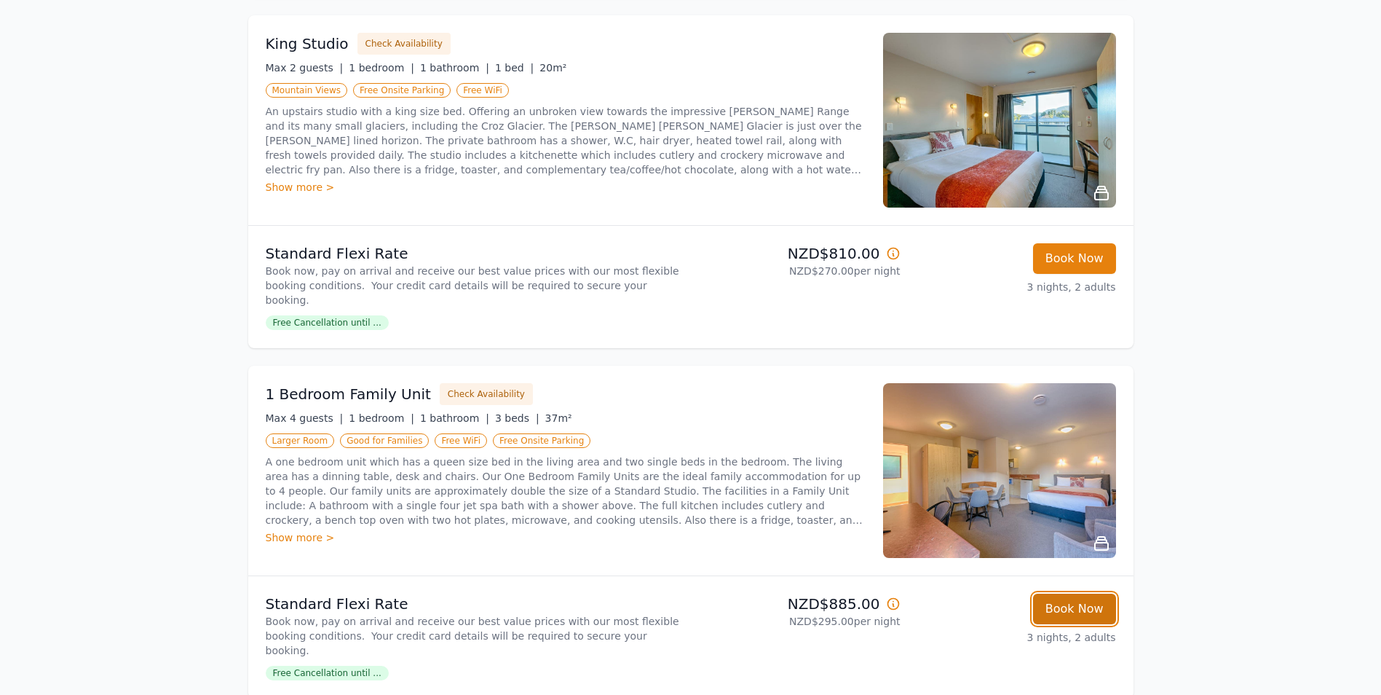
click at [1057, 593] on button "Book Now" at bounding box center [1074, 608] width 83 height 31
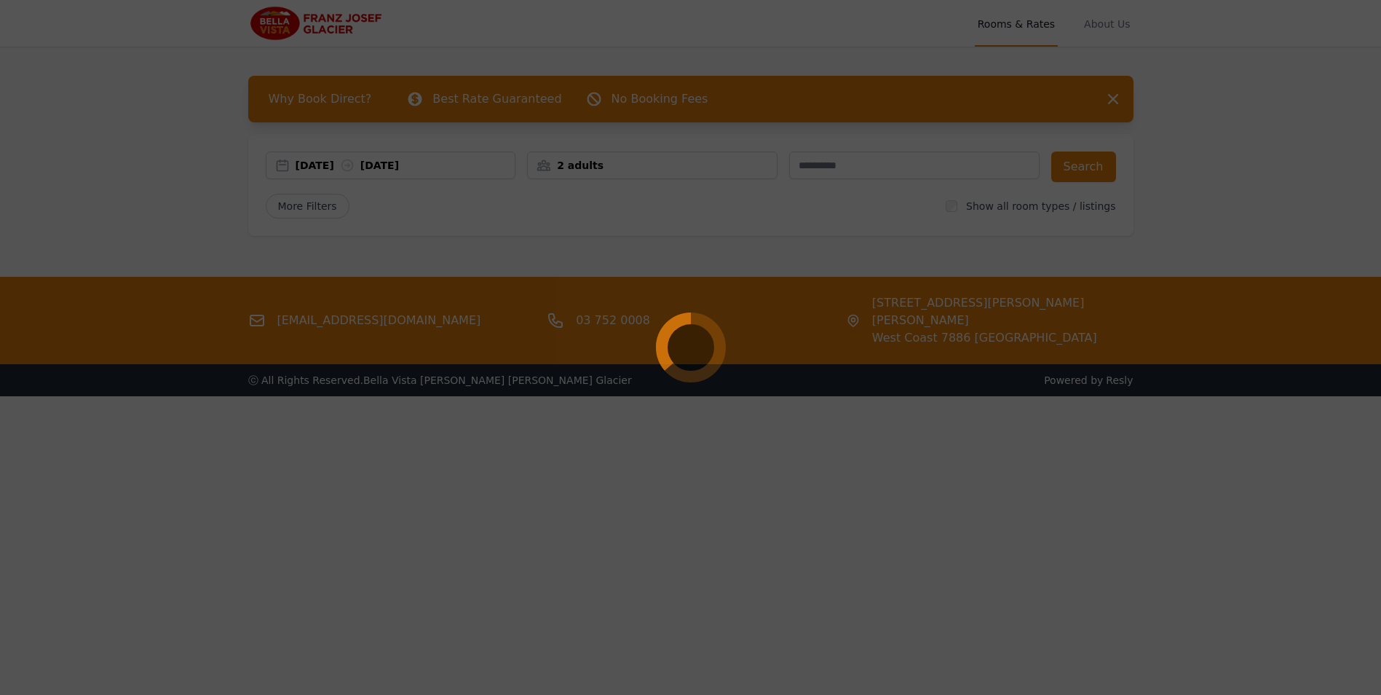
select select "**"
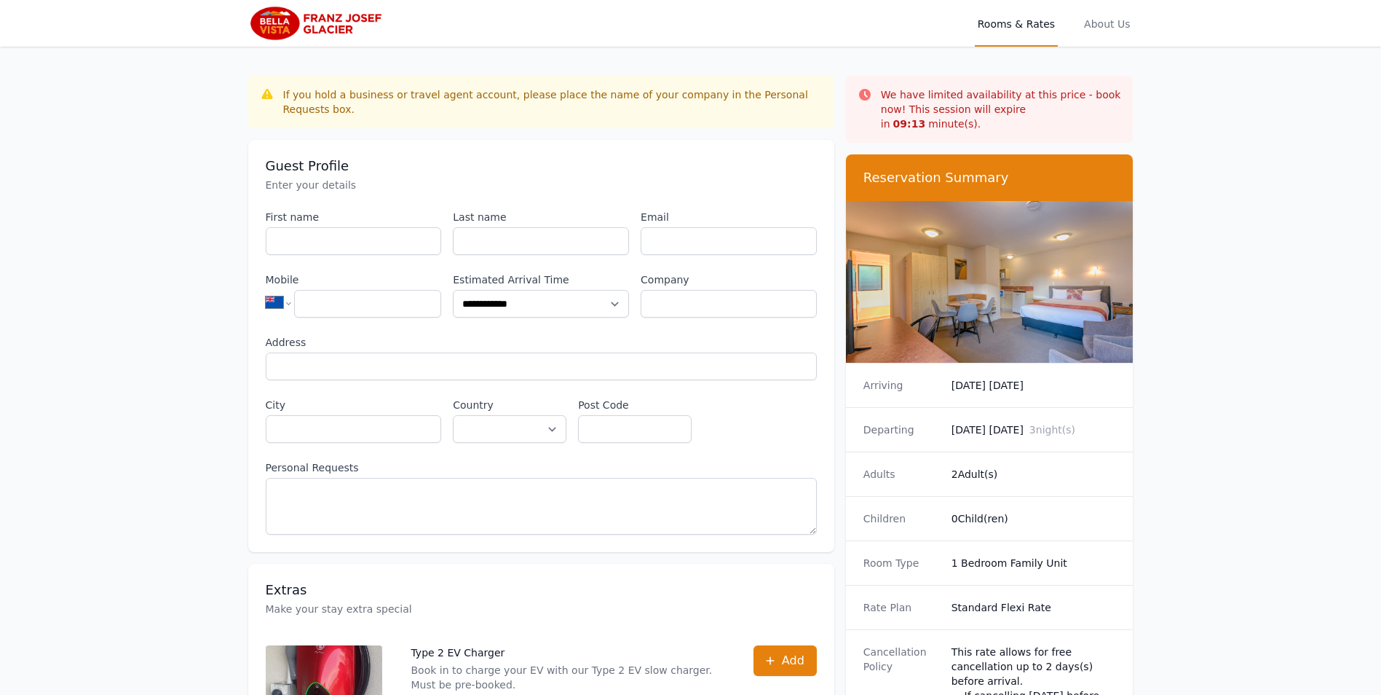
scroll to position [70, 0]
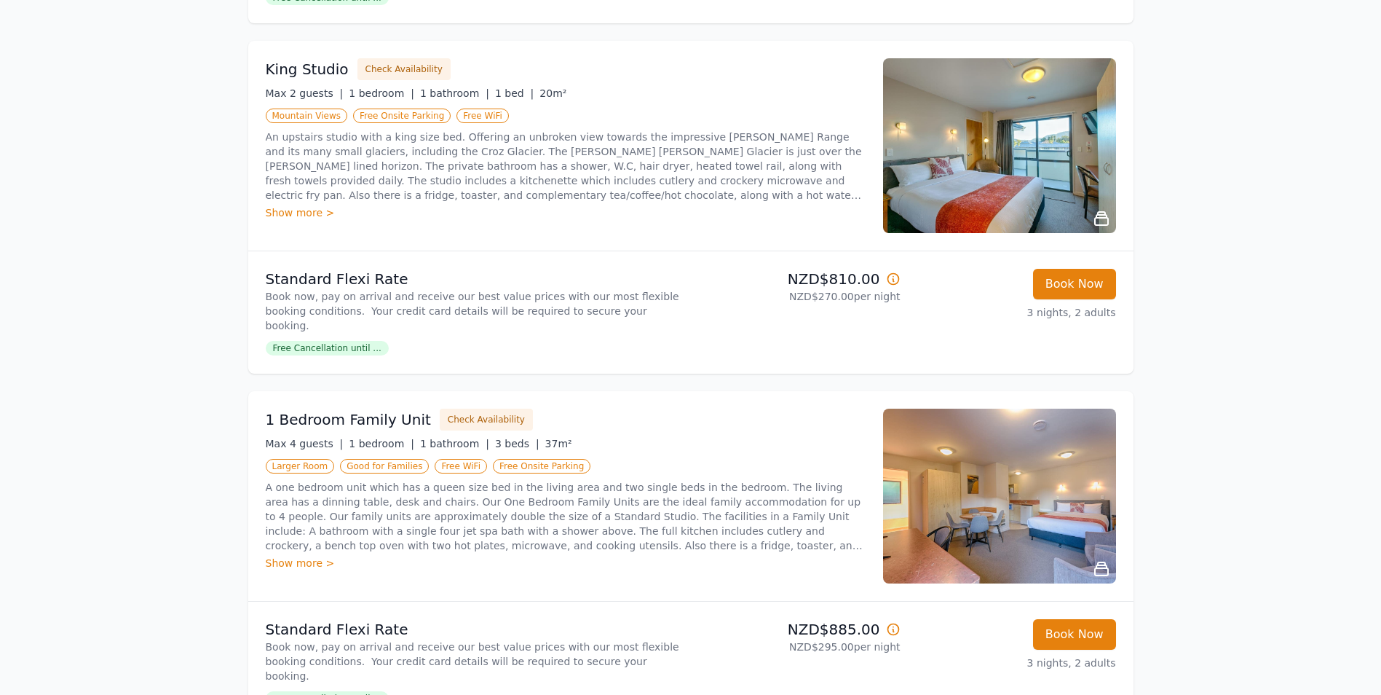
scroll to position [583, 0]
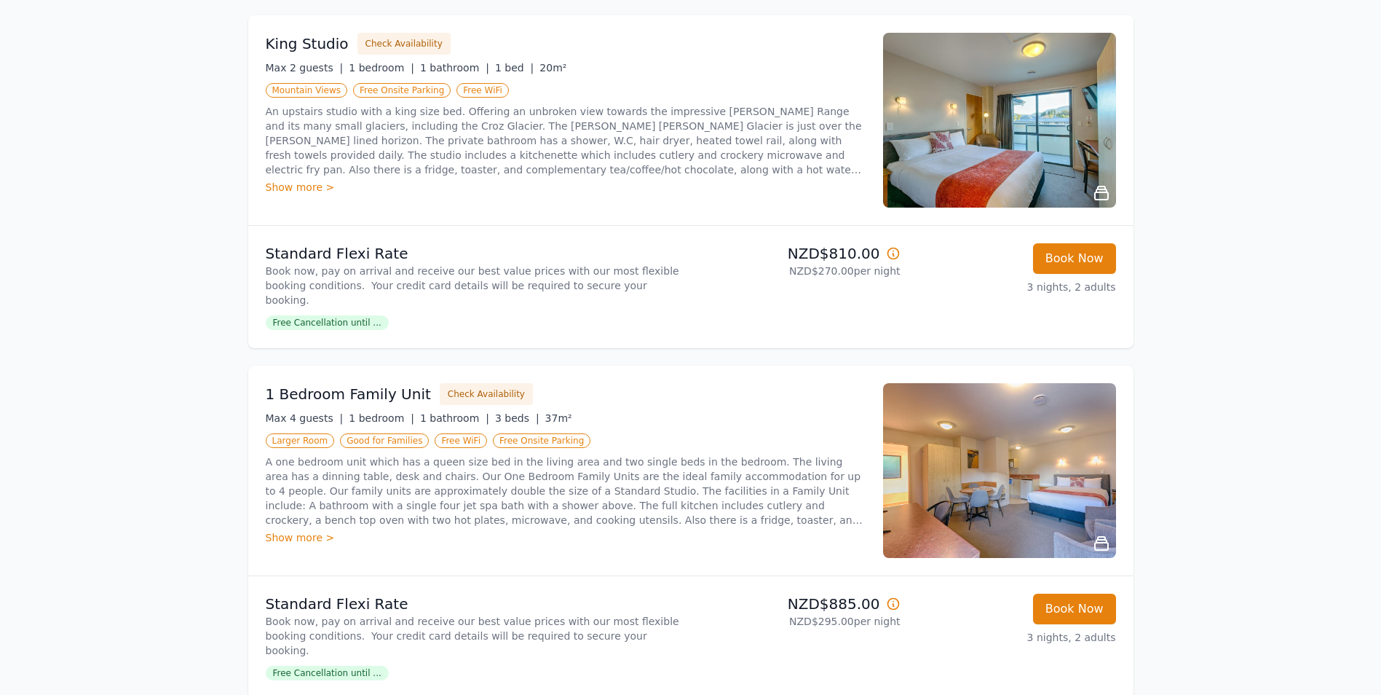
click at [1102, 537] on icon at bounding box center [1101, 543] width 13 height 13
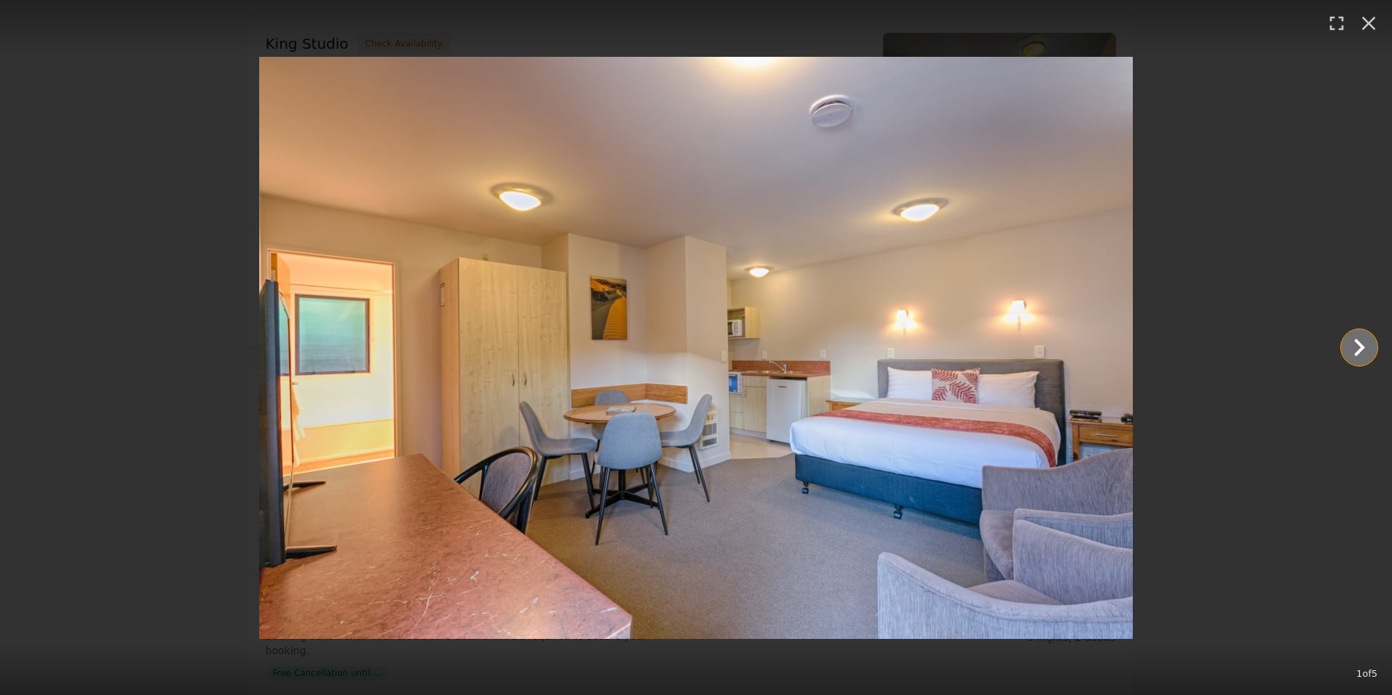
click at [1357, 343] on icon "Show slide 2 of 5" at bounding box center [1359, 347] width 11 height 17
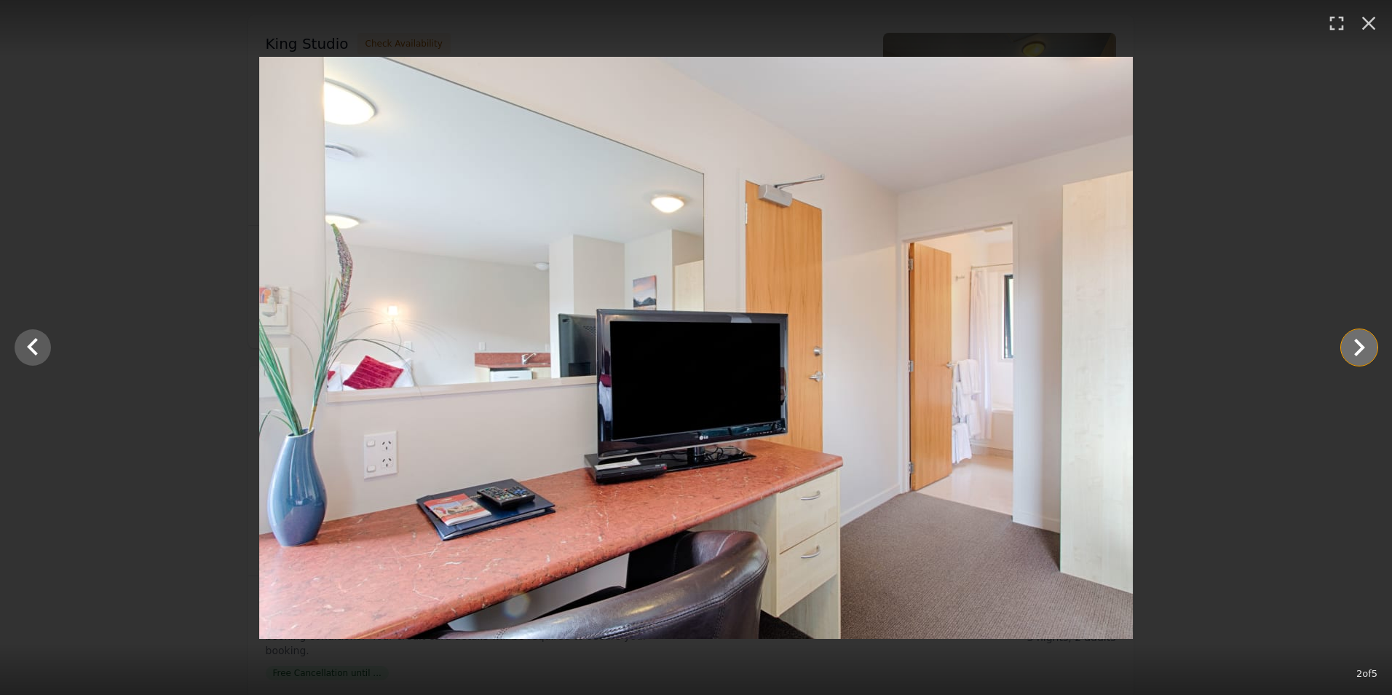
click at [1357, 343] on icon "Show slide 3 of 5" at bounding box center [1359, 347] width 11 height 17
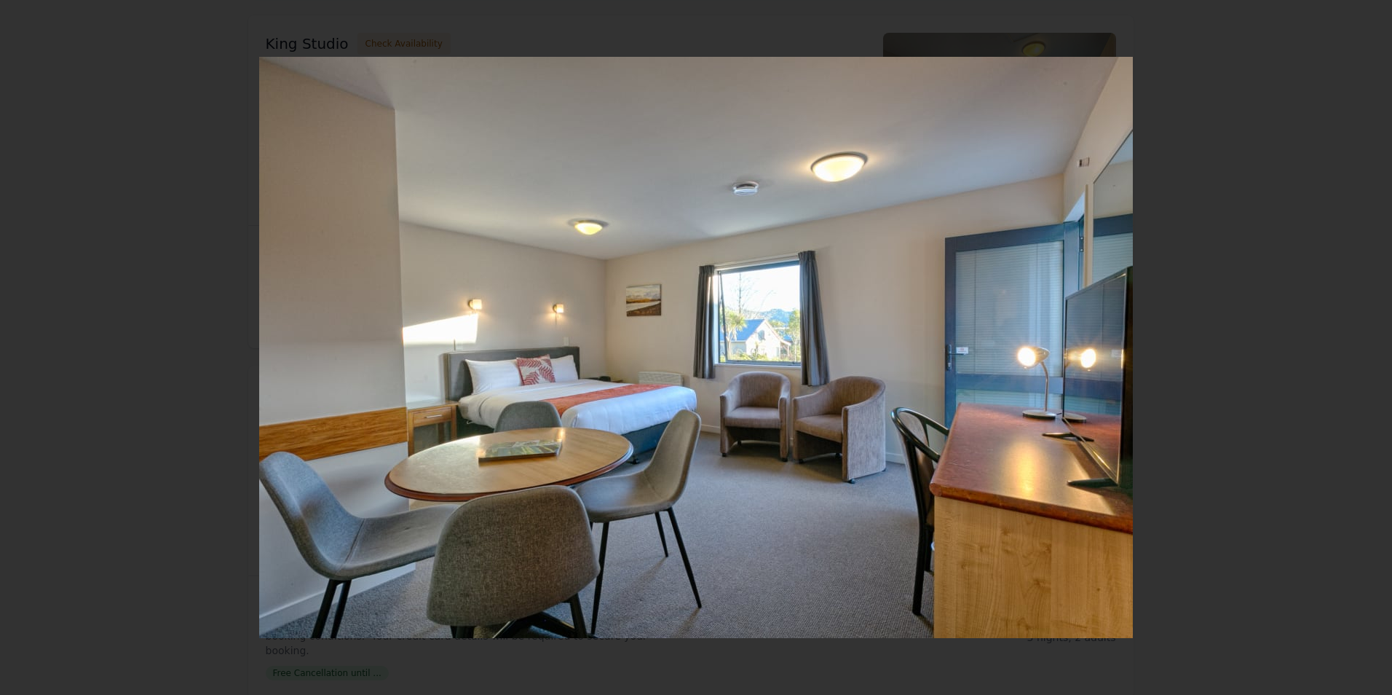
click at [1357, 343] on icon "Show slide 4 of 5" at bounding box center [1359, 347] width 11 height 17
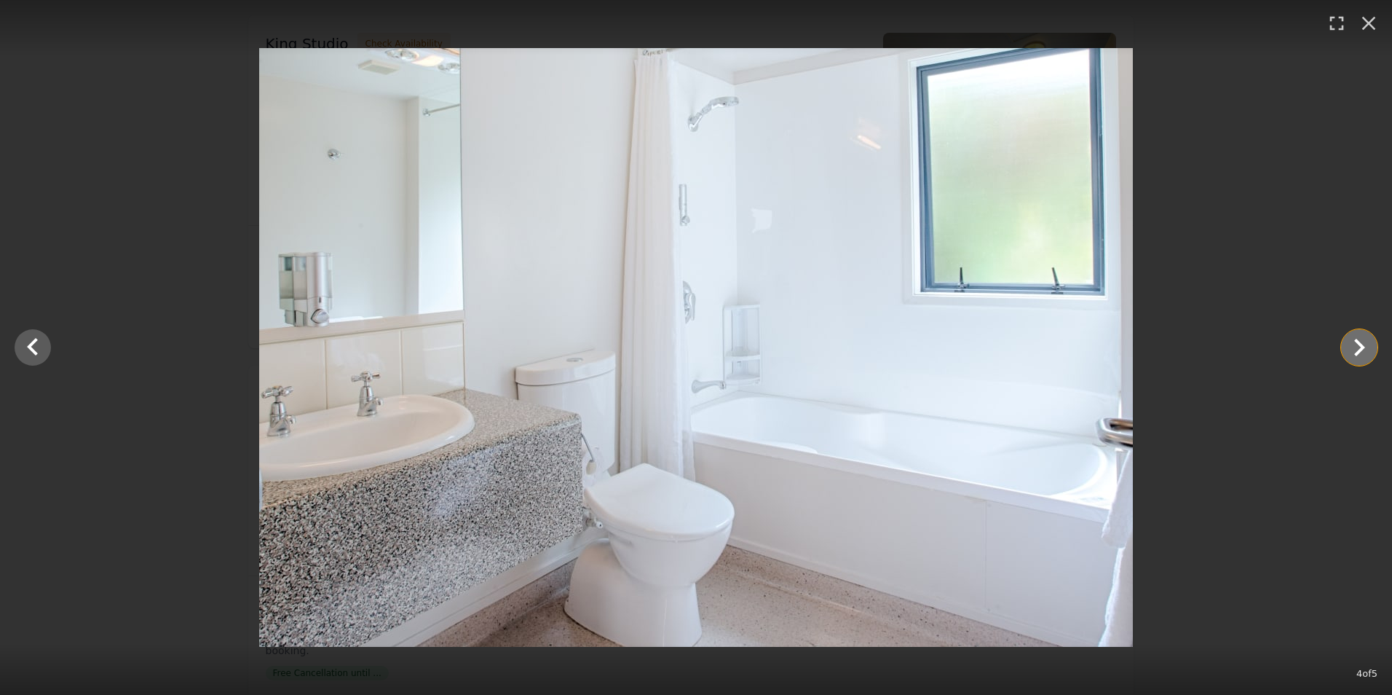
click at [1354, 347] on icon "Show slide 5 of 5" at bounding box center [1359, 347] width 35 height 35
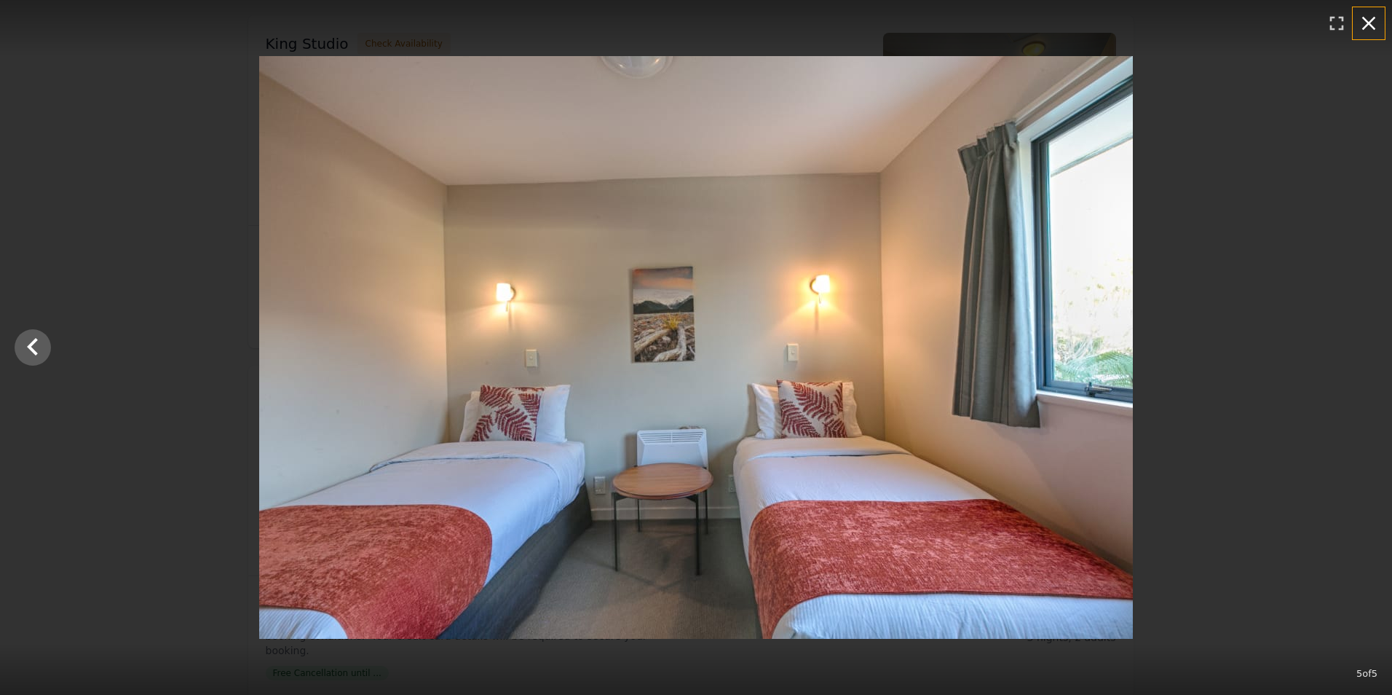
click at [1370, 25] on icon "button" at bounding box center [1369, 24] width 14 height 14
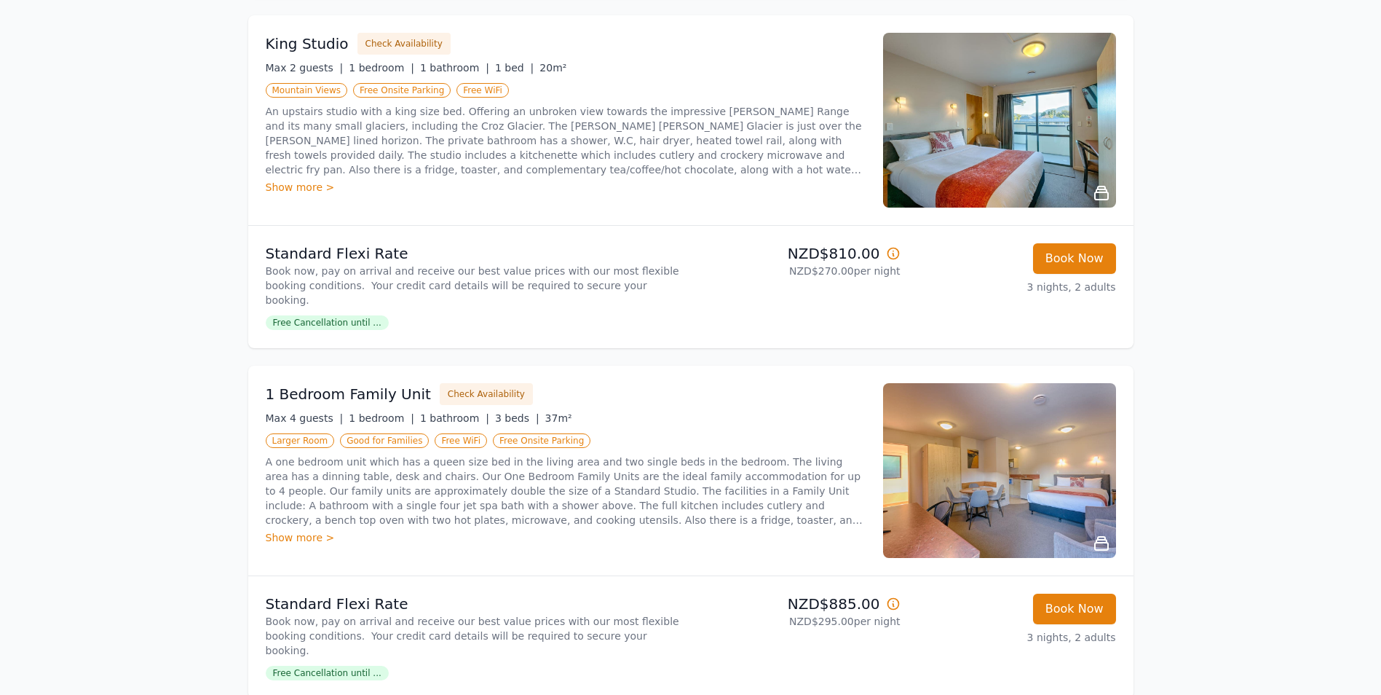
click at [296, 530] on div "Show more >" at bounding box center [566, 537] width 600 height 15
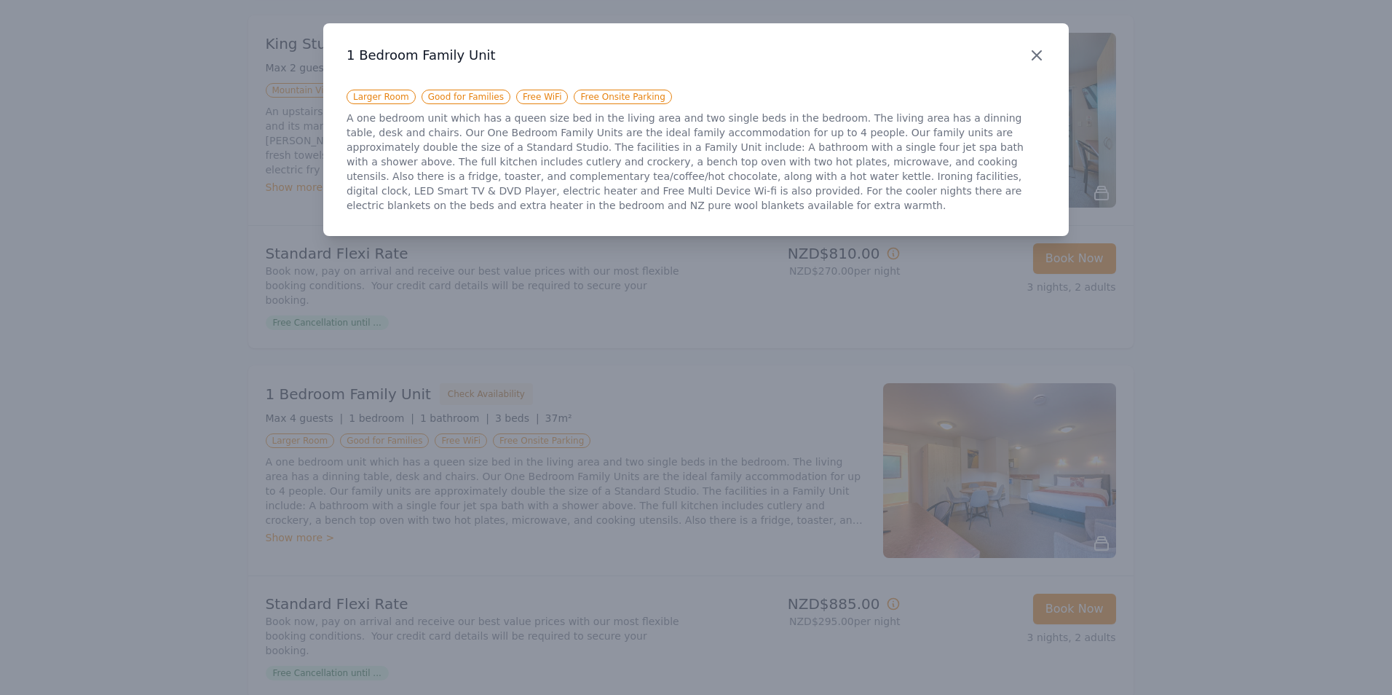
click at [1040, 58] on icon "button" at bounding box center [1037, 55] width 9 height 9
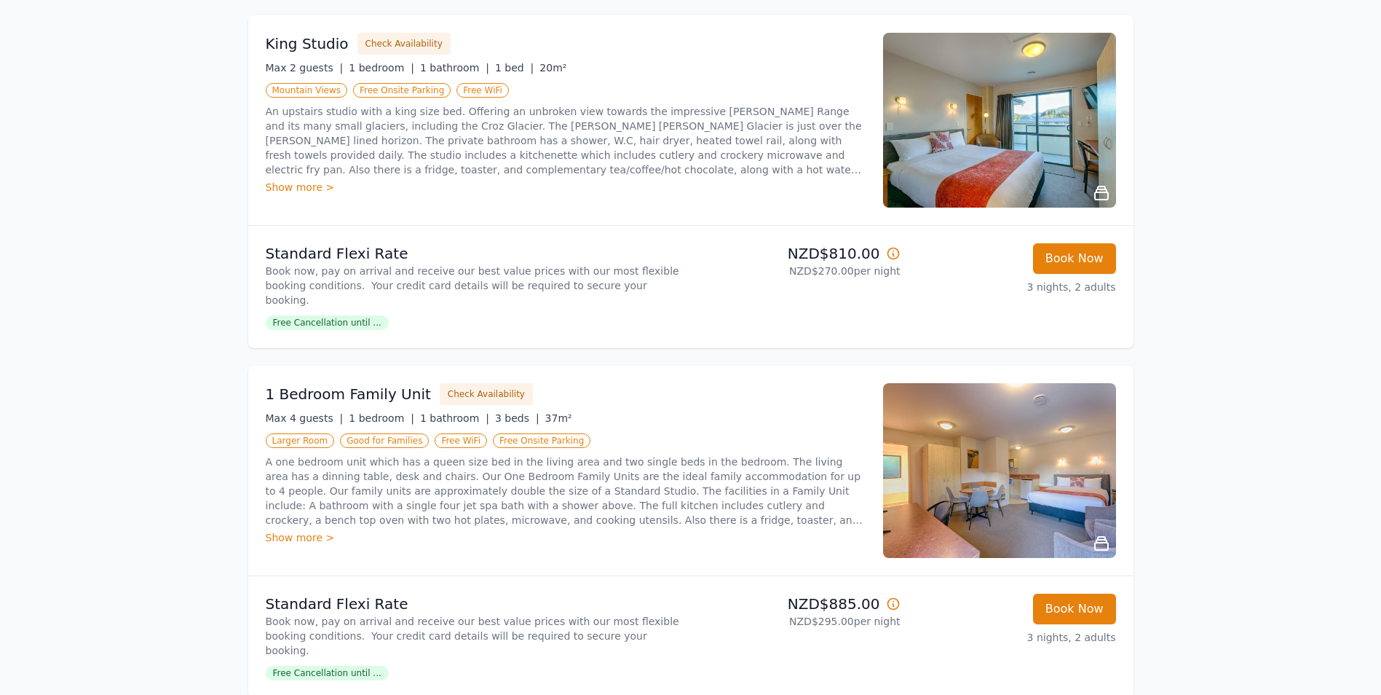
click at [319, 666] on span "Free Cancellation until ..." at bounding box center [327, 673] width 123 height 15
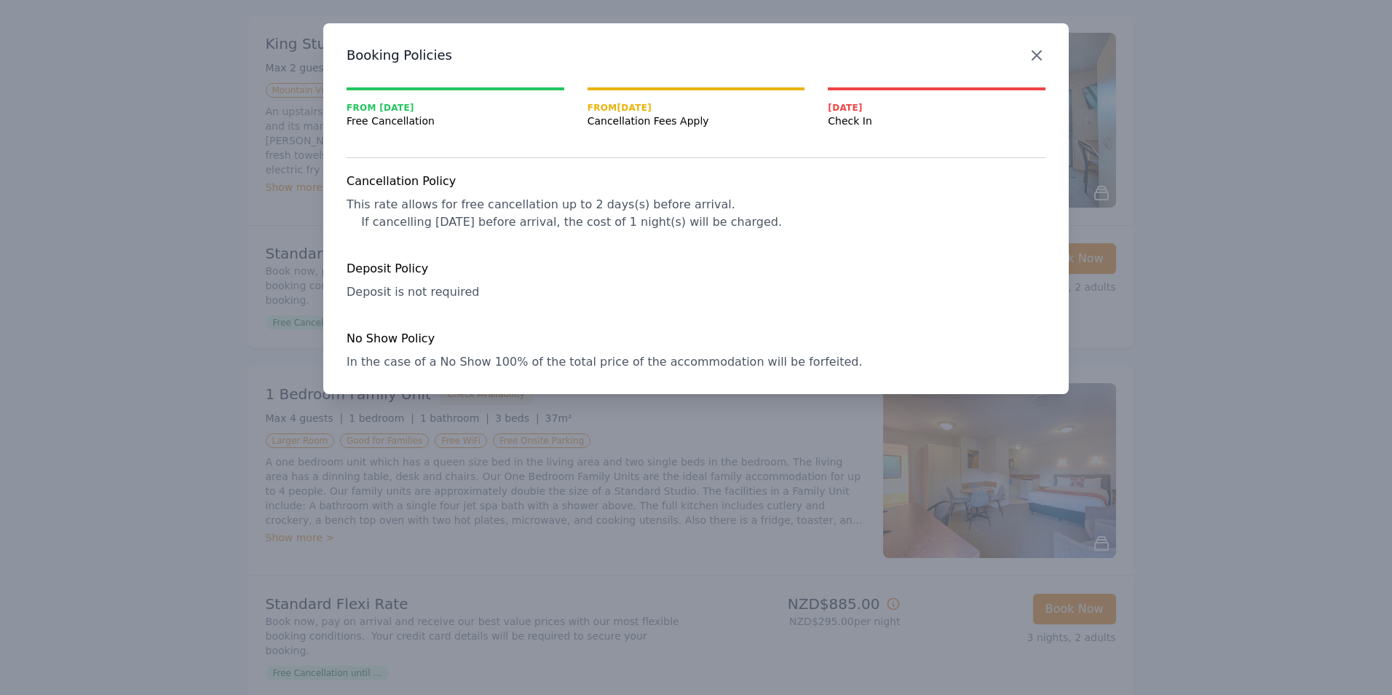
click at [1034, 53] on icon "button" at bounding box center [1037, 55] width 9 height 9
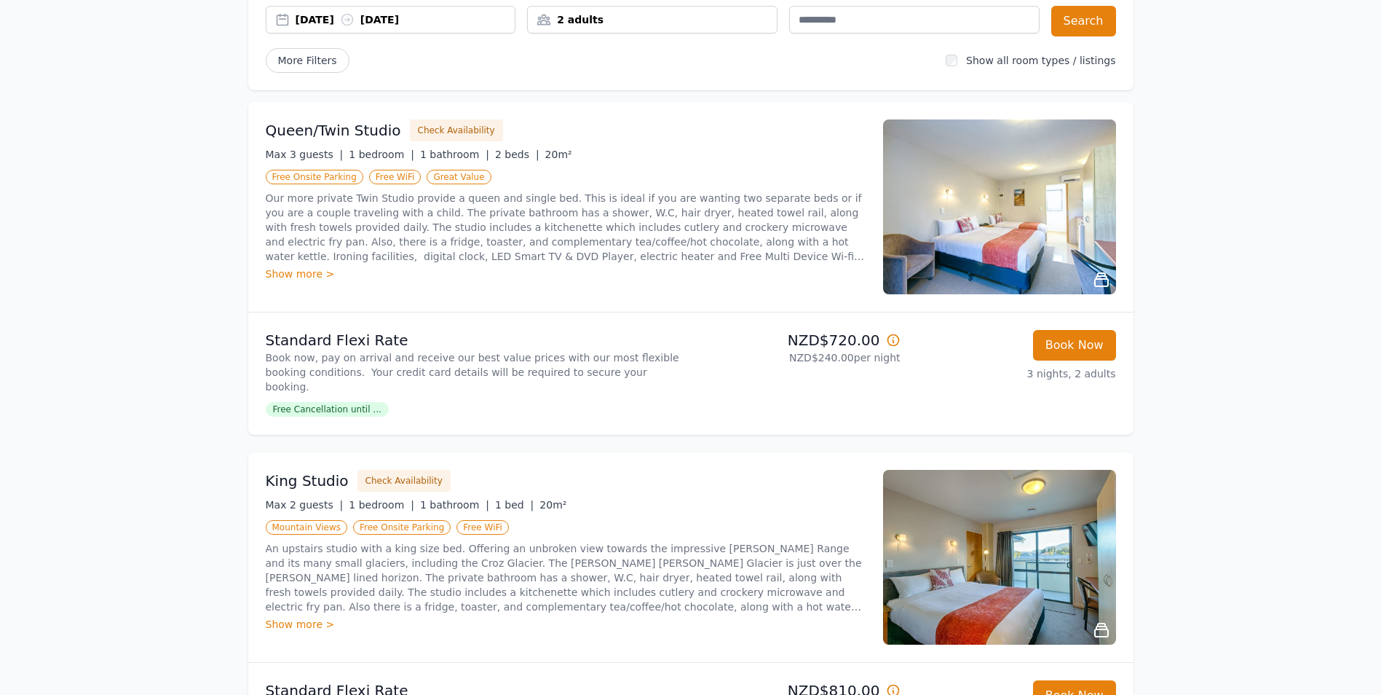
scroll to position [0, 0]
